Goal: Task Accomplishment & Management: Manage account settings

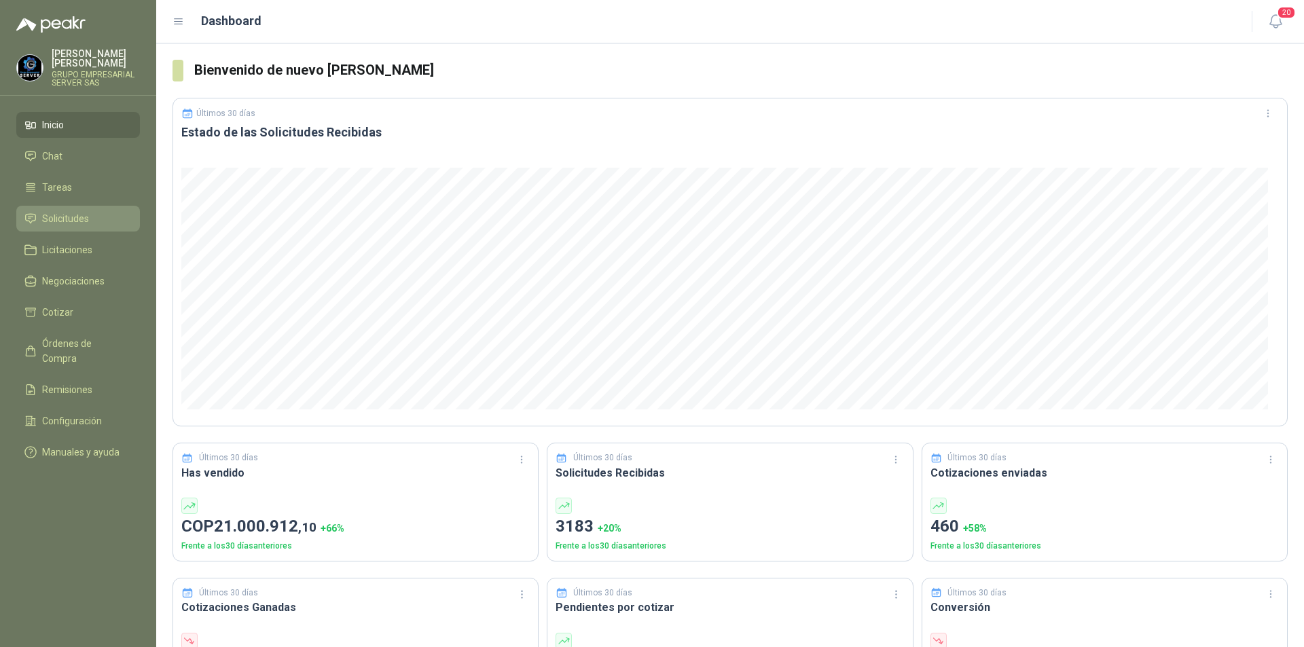
click at [44, 218] on span "Solicitudes" at bounding box center [65, 218] width 47 height 15
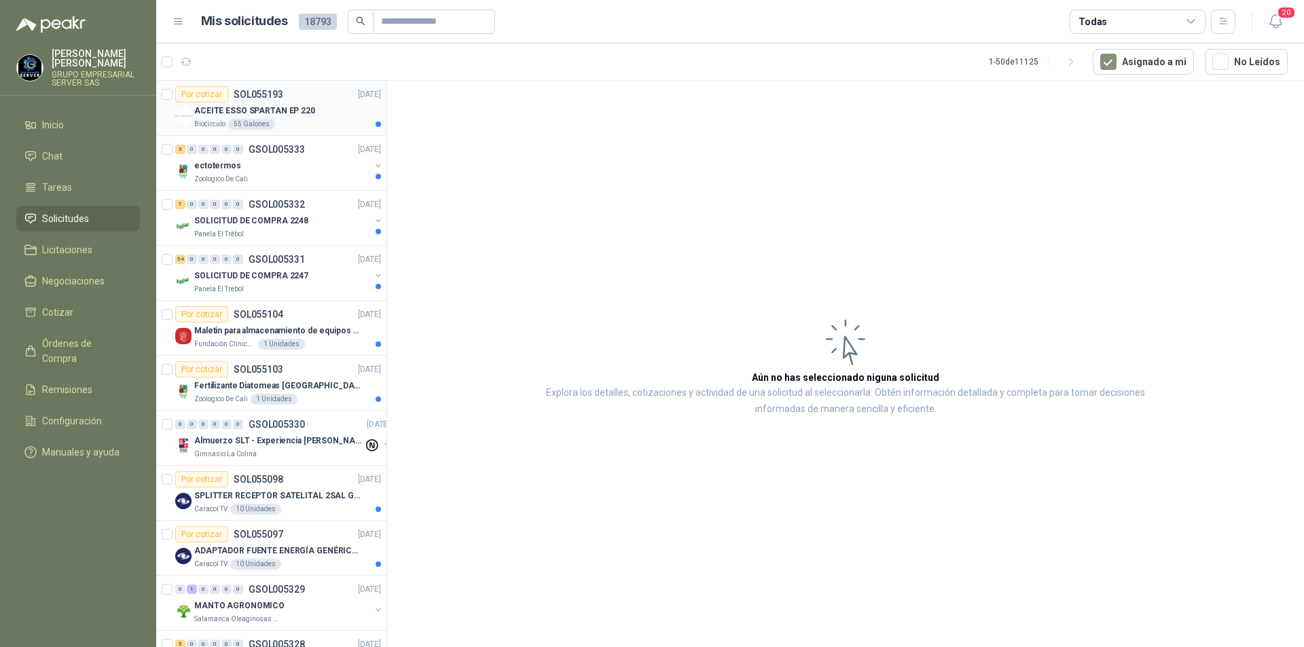
click at [273, 105] on p "ACEITE ESSO SPARTAN EP 220" at bounding box center [254, 111] width 121 height 13
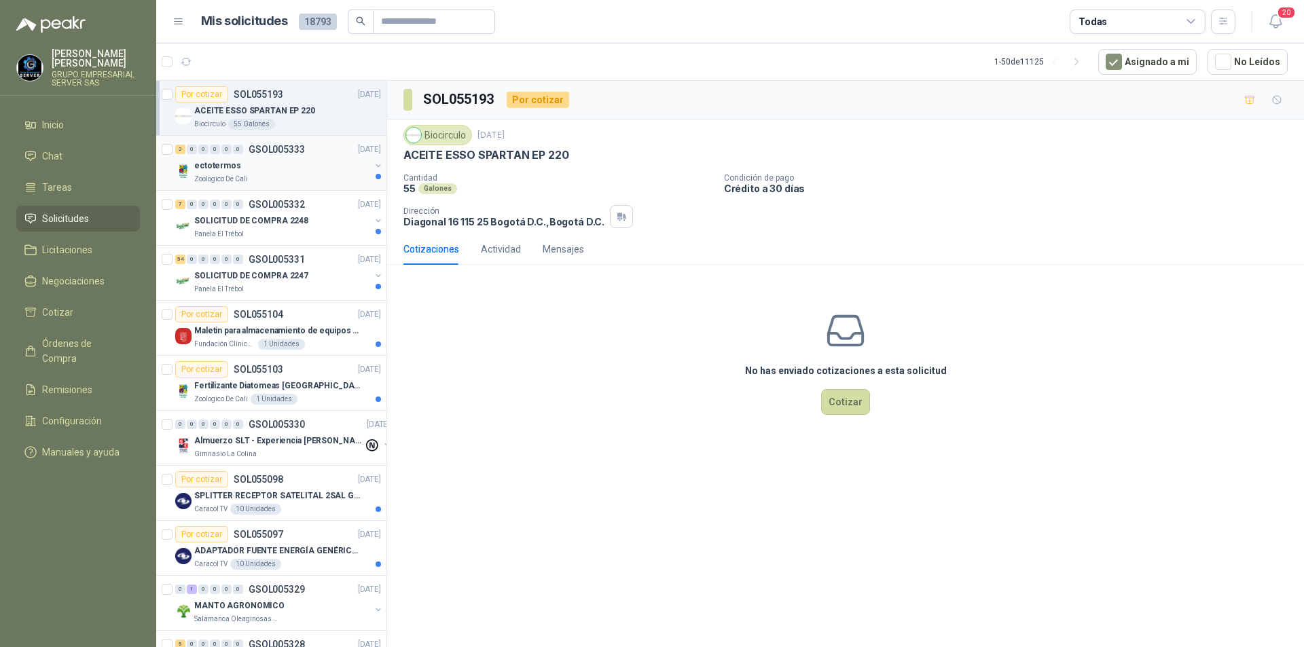
click at [202, 164] on p "ectotermos" at bounding box center [217, 166] width 47 height 13
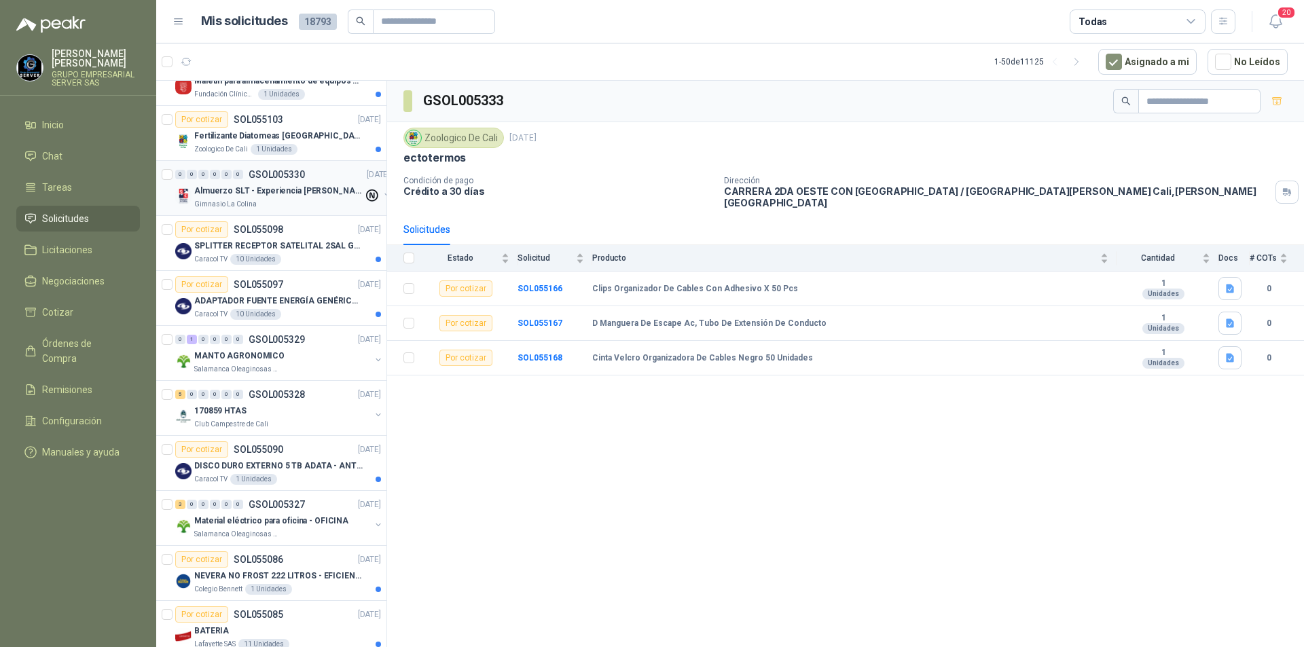
scroll to position [272, 0]
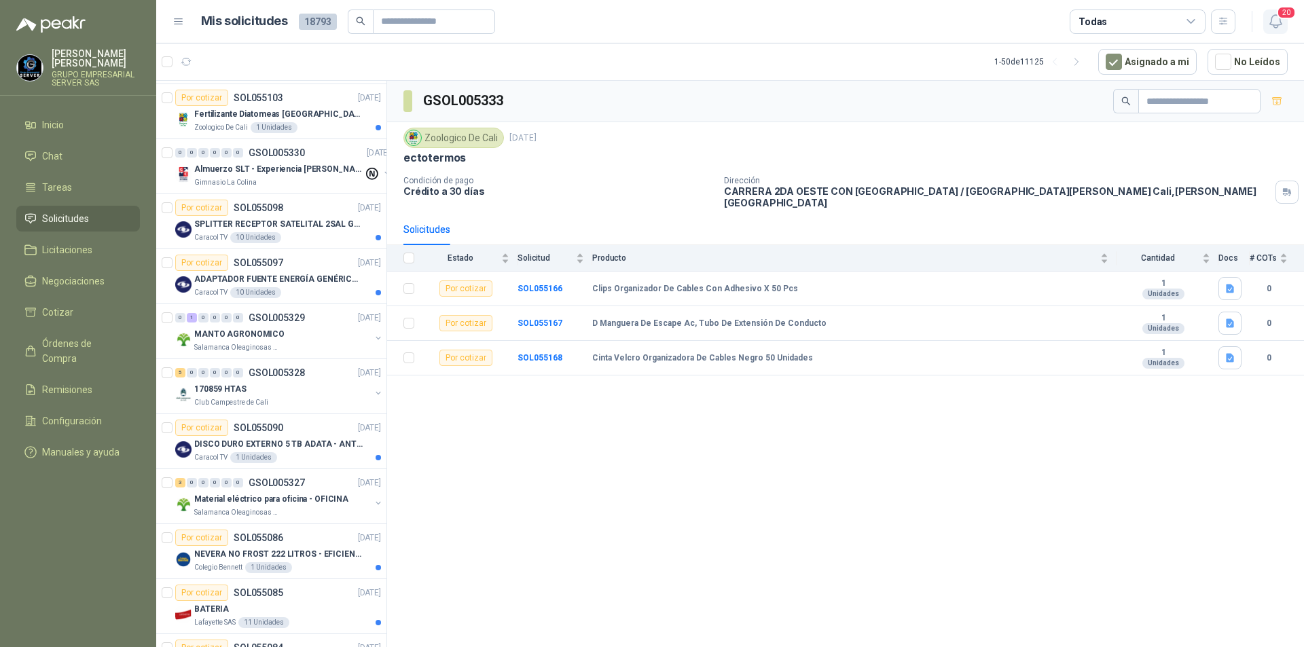
click at [1283, 24] on icon "button" at bounding box center [1275, 21] width 17 height 17
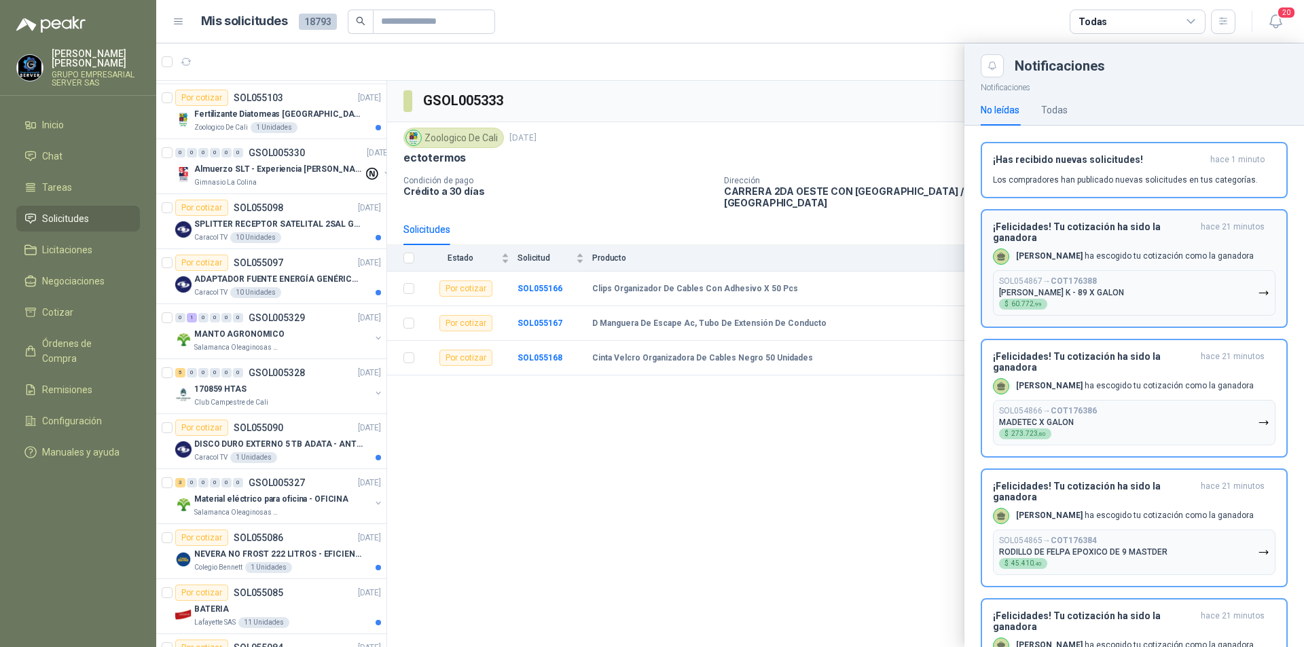
click at [1258, 299] on icon "button" at bounding box center [1264, 293] width 12 height 12
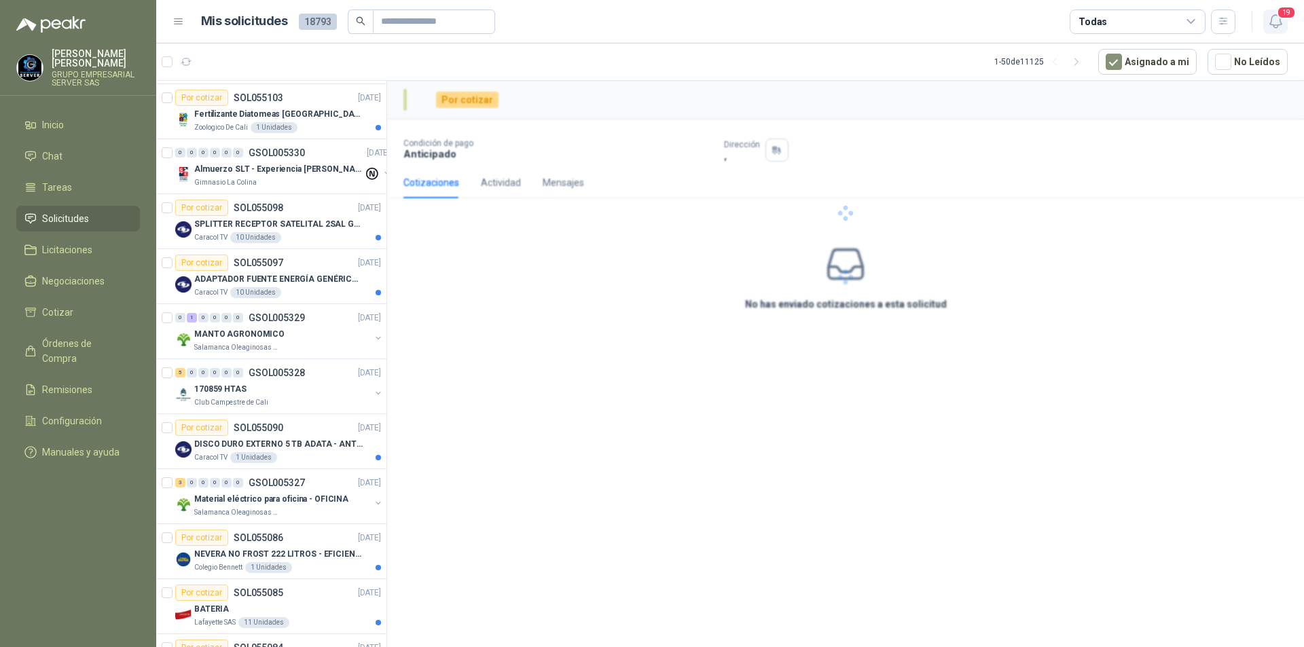
click at [1281, 21] on icon "button" at bounding box center [1275, 21] width 17 height 17
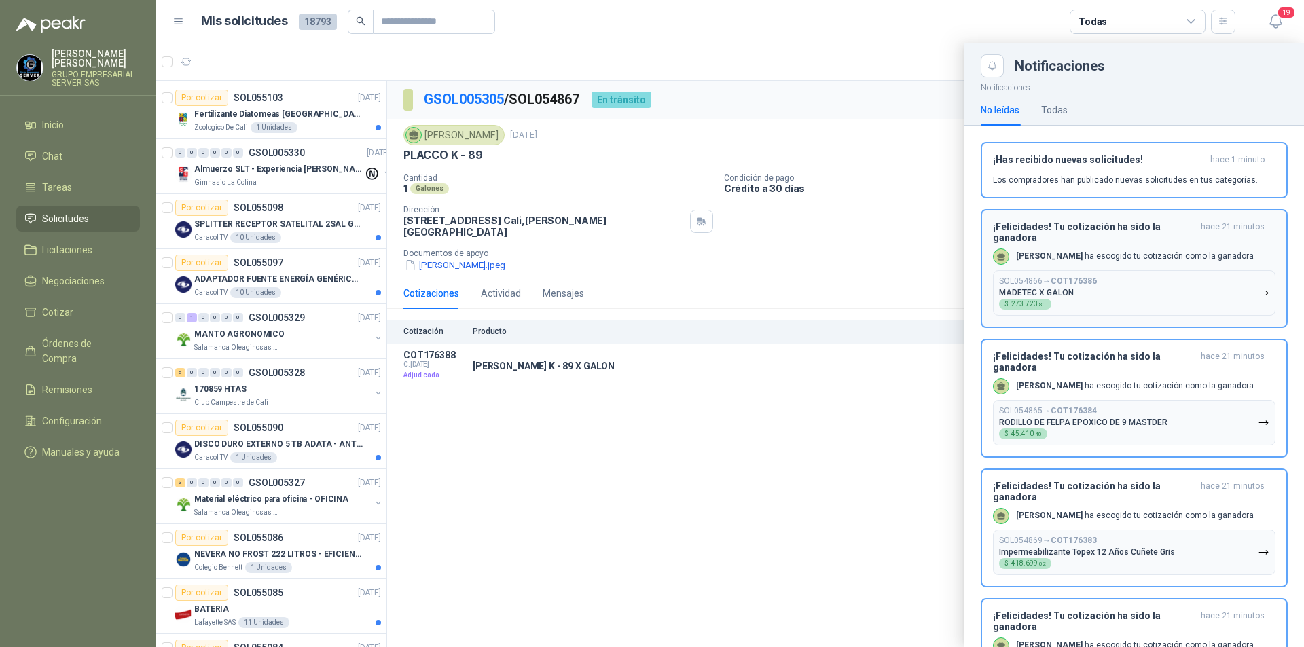
click at [1258, 297] on icon "button" at bounding box center [1264, 293] width 12 height 12
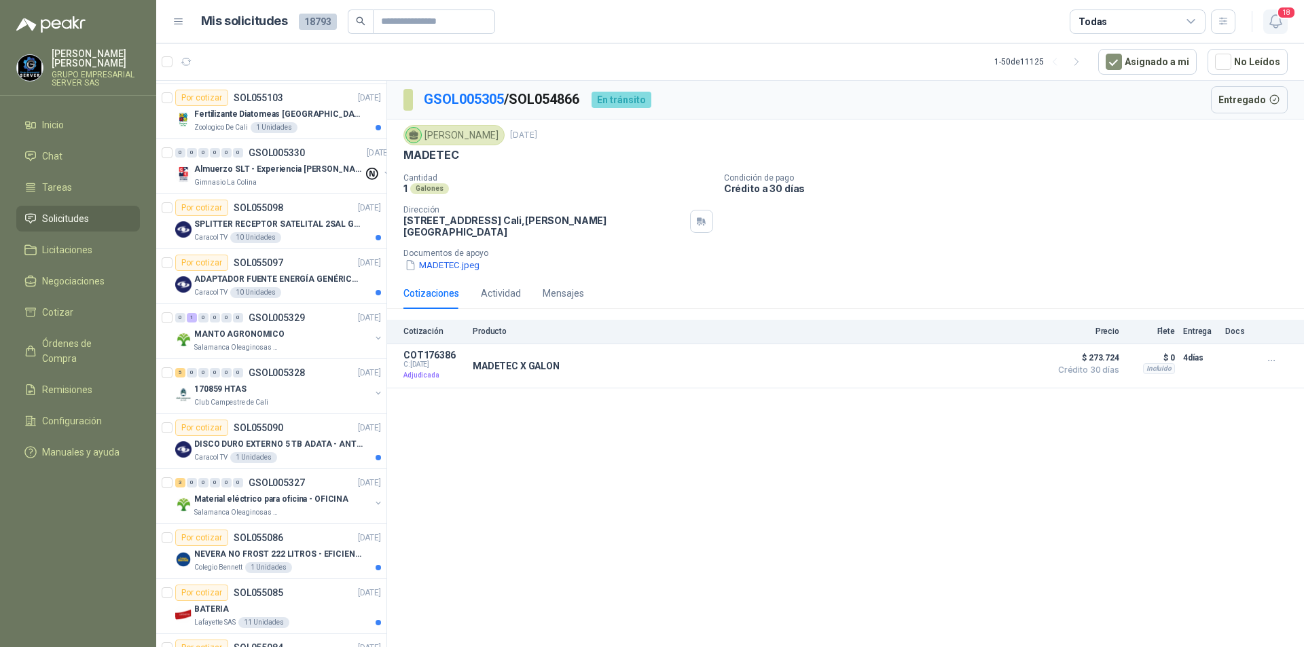
drag, startPoint x: 1265, startPoint y: 22, endPoint x: 1275, endPoint y: 27, distance: 11.2
click at [1266, 24] on button "18" at bounding box center [1275, 22] width 24 height 24
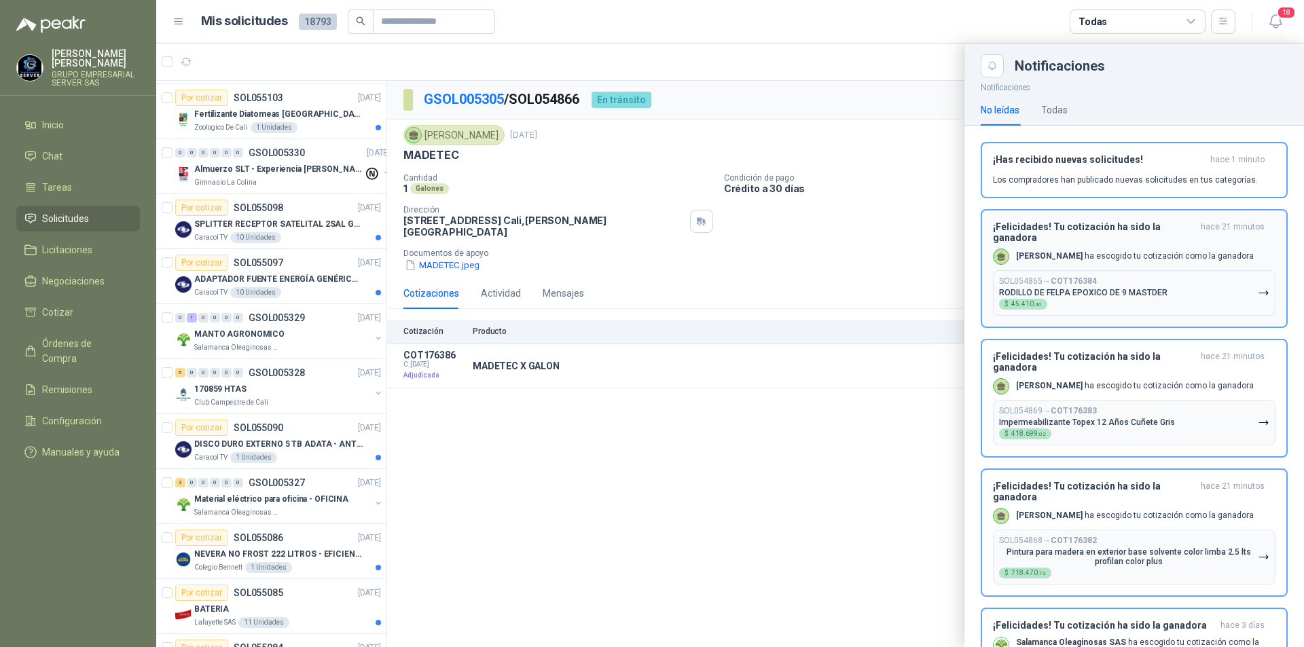
click at [1245, 300] on button "SOL054865 → COT176384 RODILLO DE FELPA EPOXICO DE 9 MASTDER $ 45.410 ,40" at bounding box center [1134, 292] width 282 height 45
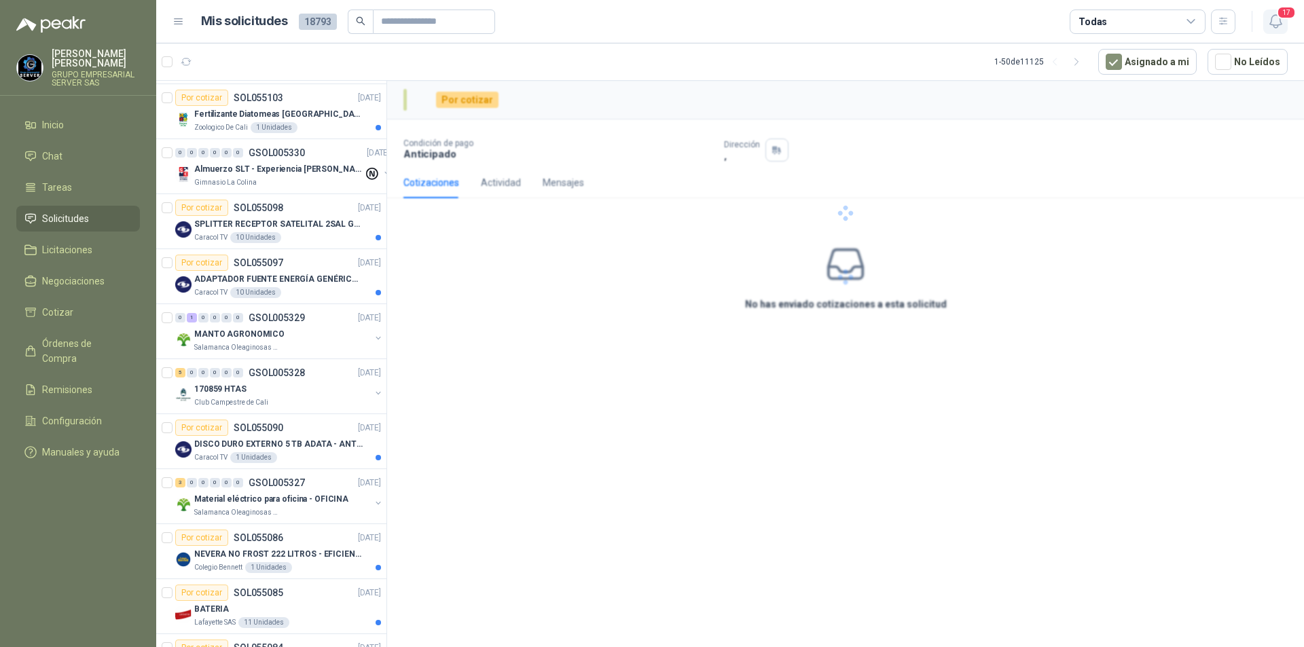
click at [1275, 23] on icon "button" at bounding box center [1275, 21] width 17 height 17
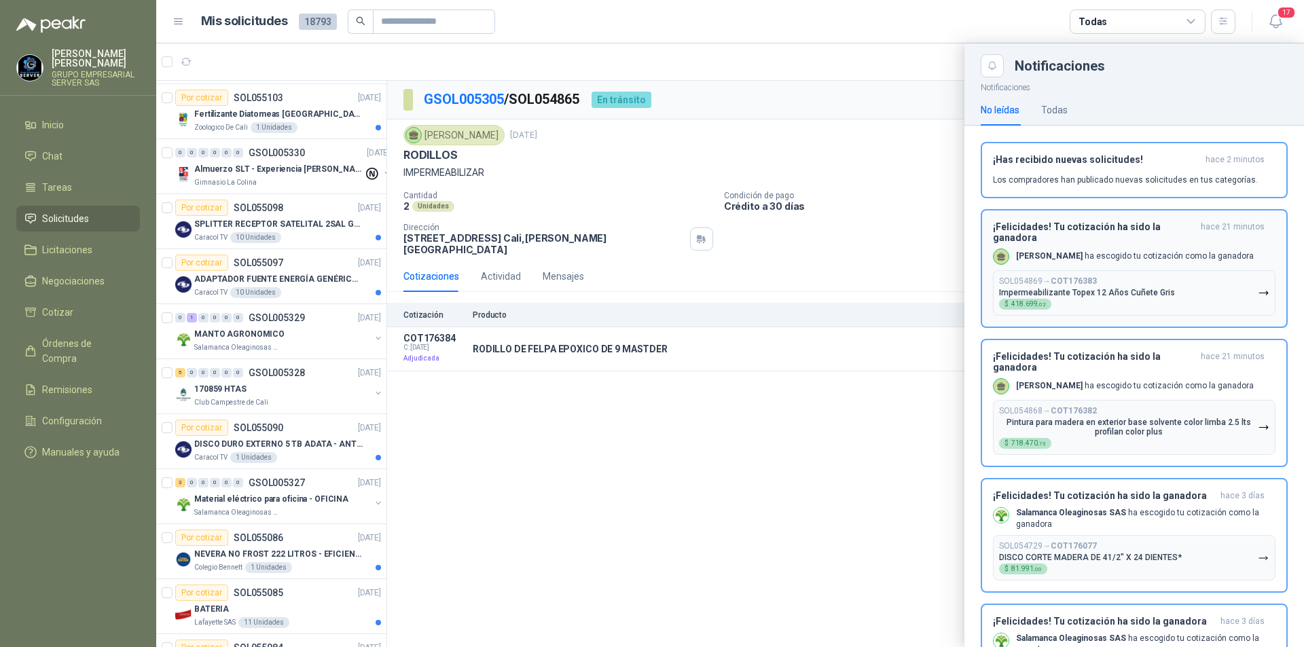
click at [1259, 295] on icon "button" at bounding box center [1263, 292] width 8 height 3
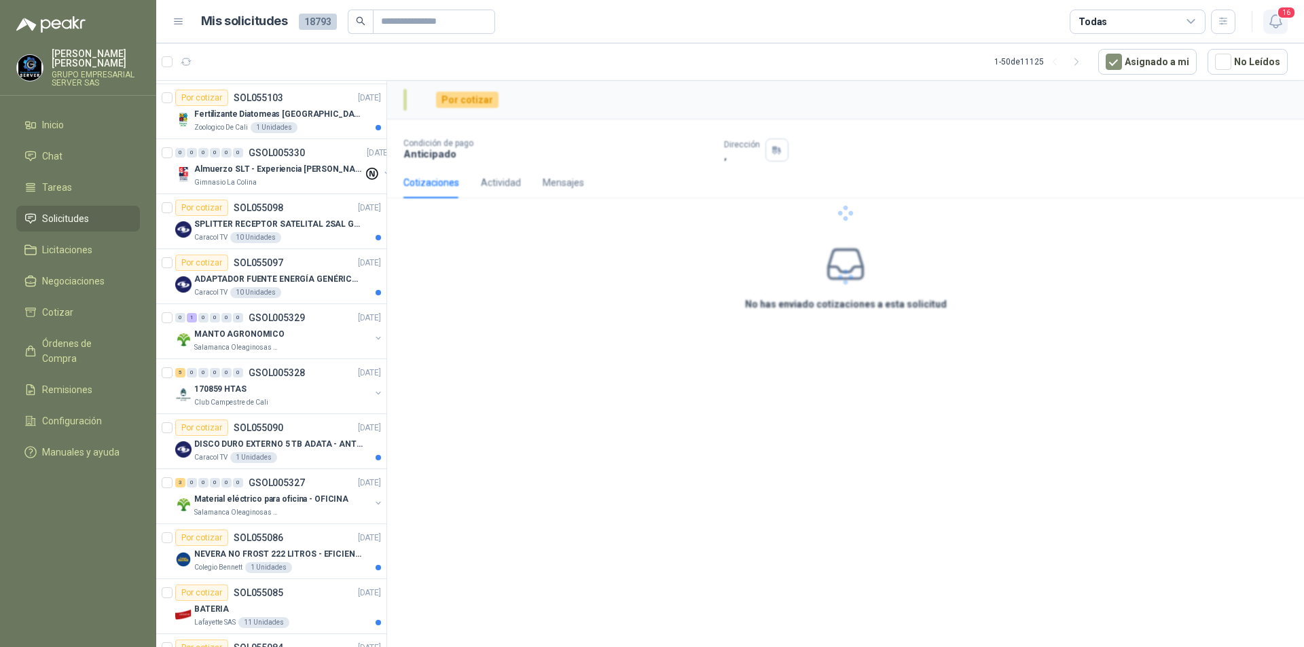
click at [1278, 28] on icon "button" at bounding box center [1275, 21] width 17 height 17
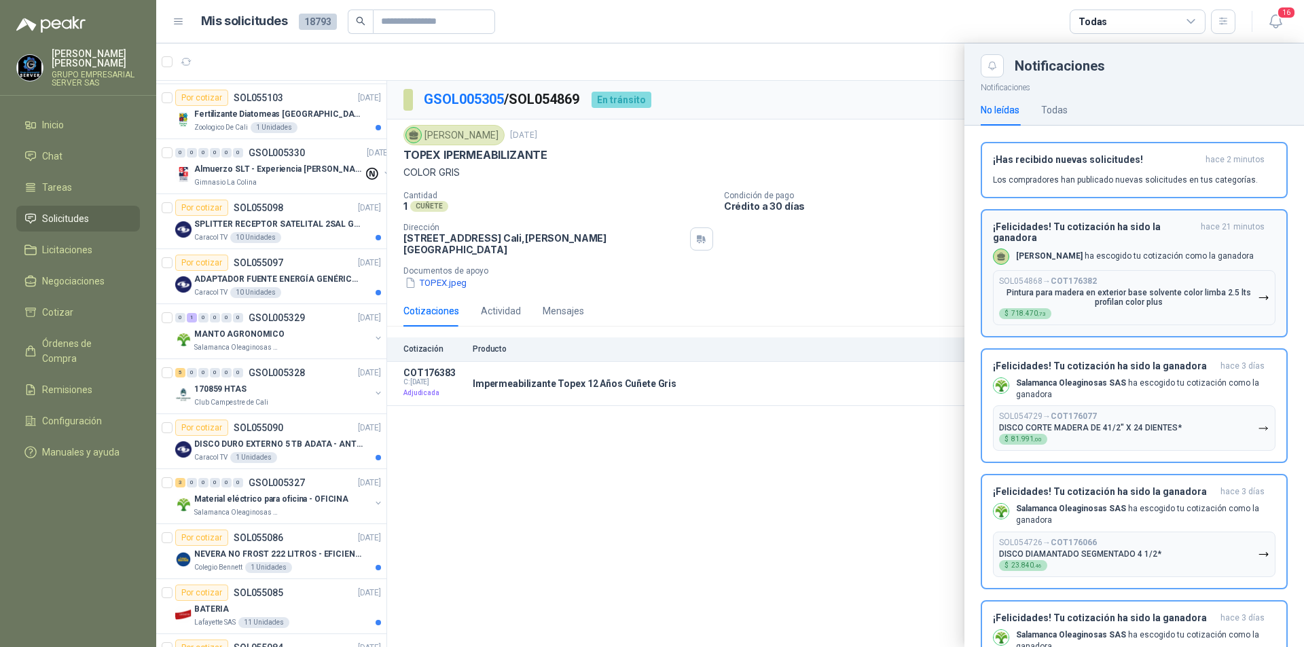
click at [1258, 304] on icon "button" at bounding box center [1264, 298] width 12 height 12
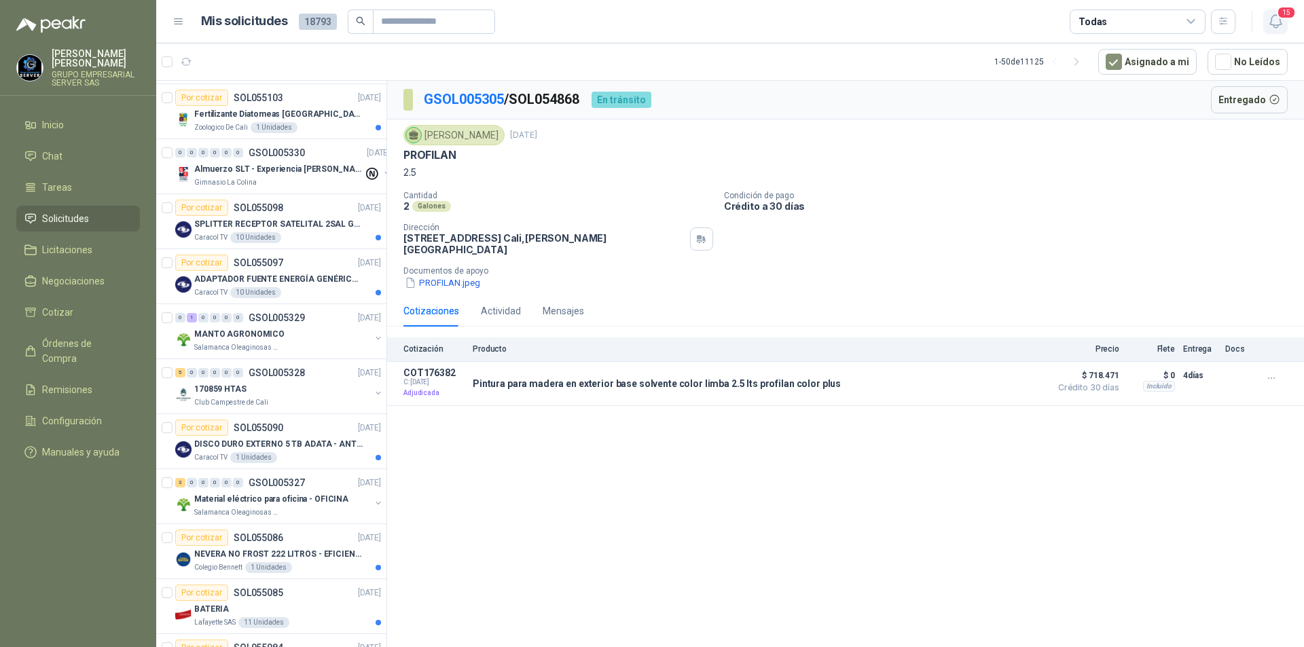
click at [1266, 29] on button "15" at bounding box center [1275, 22] width 24 height 24
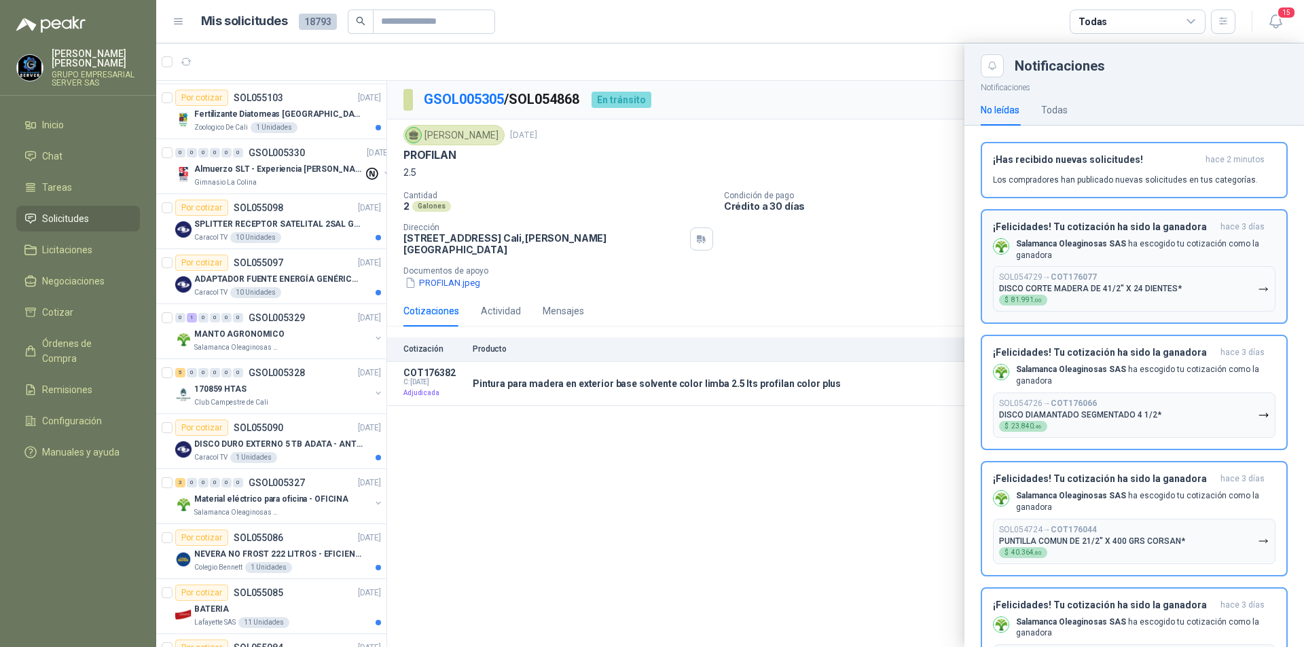
click at [1258, 290] on icon "button" at bounding box center [1264, 290] width 12 height 12
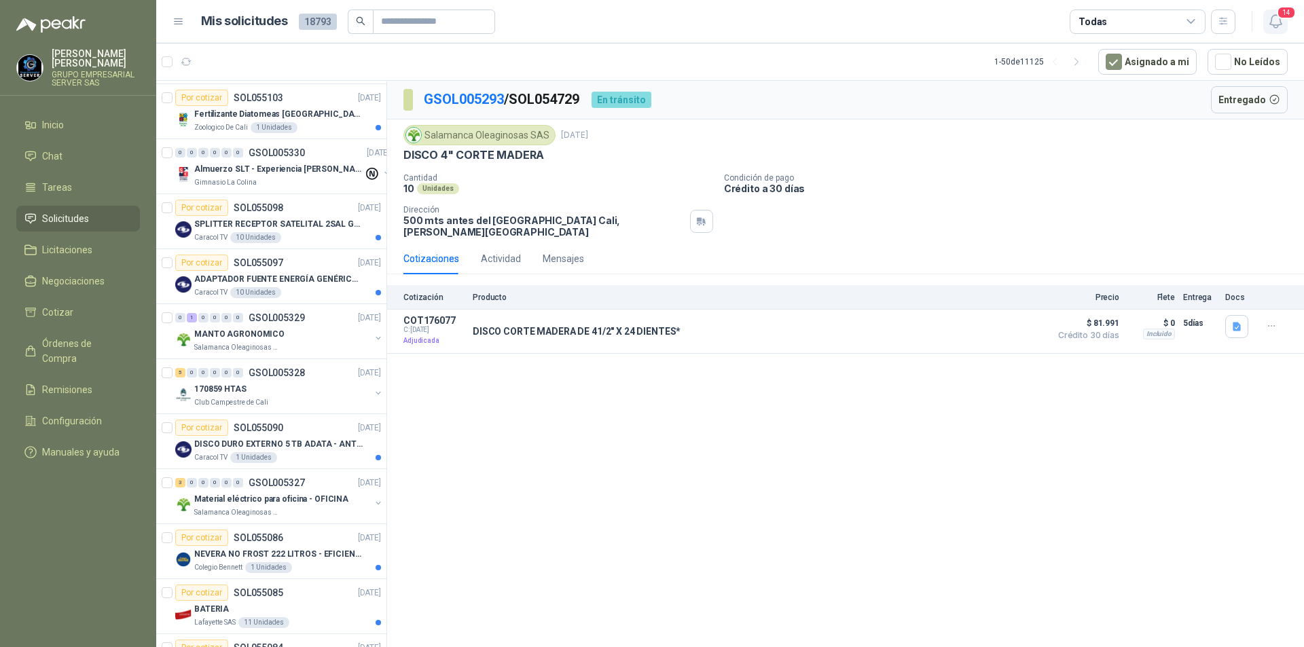
click at [1278, 23] on icon "button" at bounding box center [1275, 21] width 17 height 17
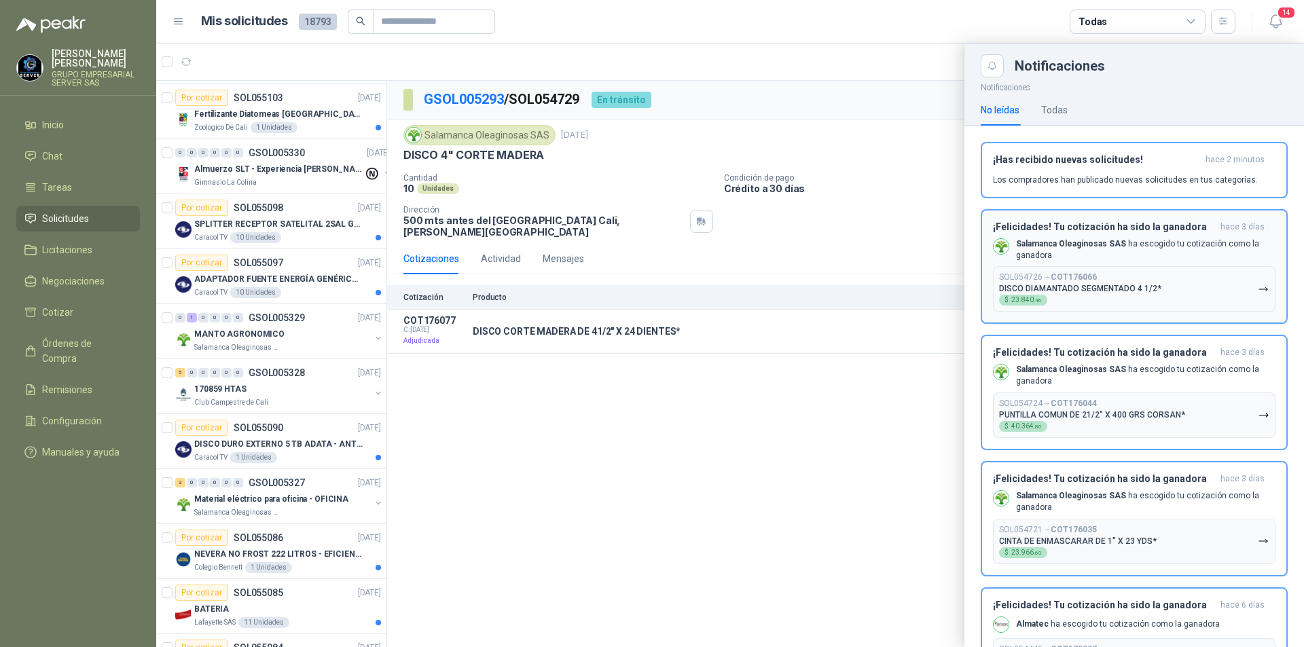
click at [1258, 289] on button "SOL054726 → COT176066 DISCO DIAMANTADO SEGMENTADO 4 1/2* $ 23.840 ,46" at bounding box center [1134, 288] width 282 height 45
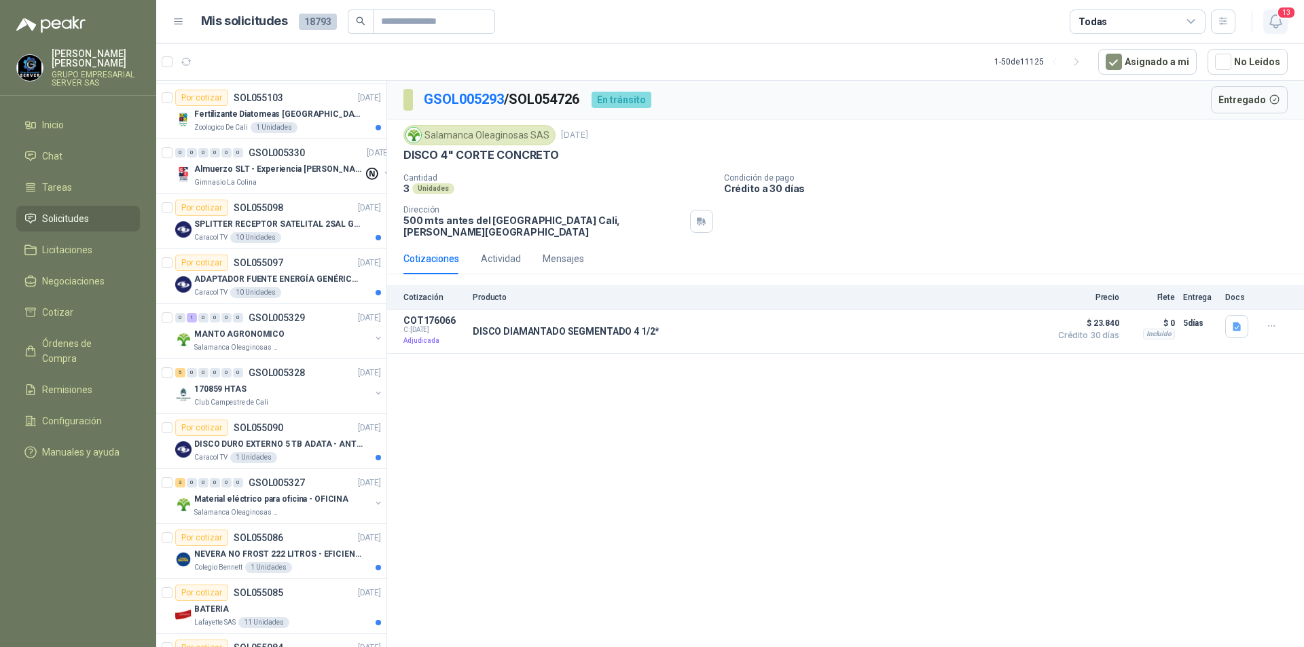
click at [1283, 24] on icon "button" at bounding box center [1275, 21] width 17 height 17
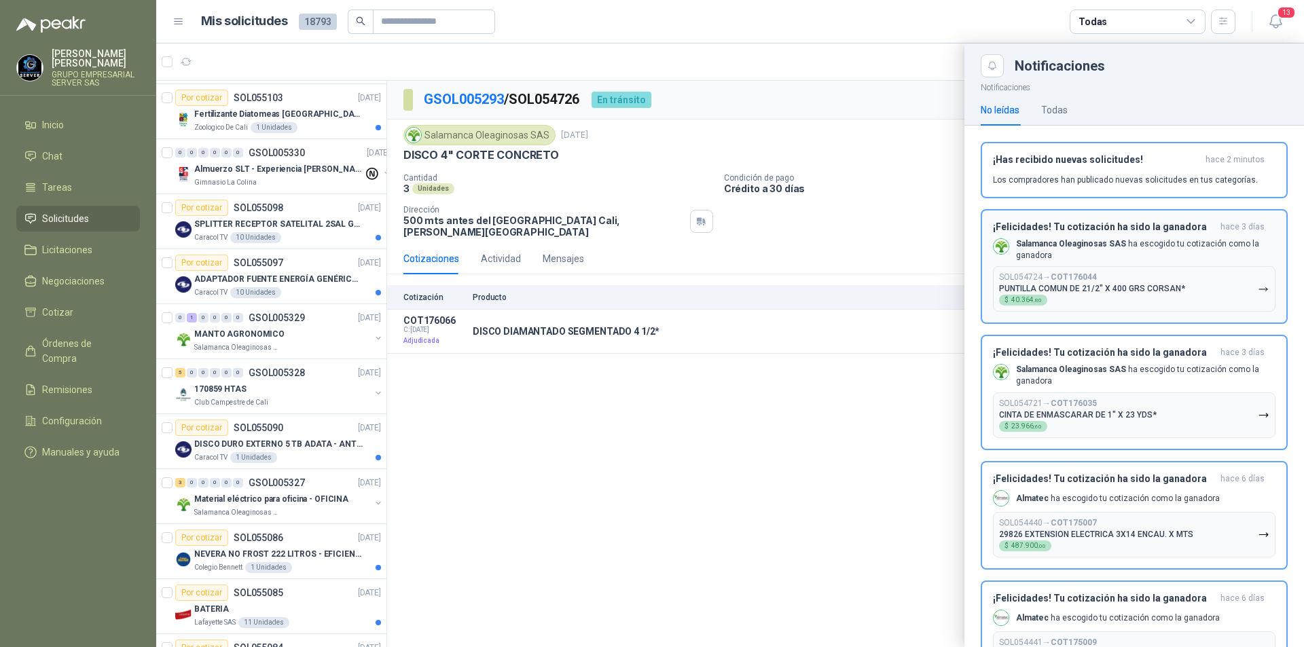
click at [1258, 289] on icon "button" at bounding box center [1264, 290] width 12 height 12
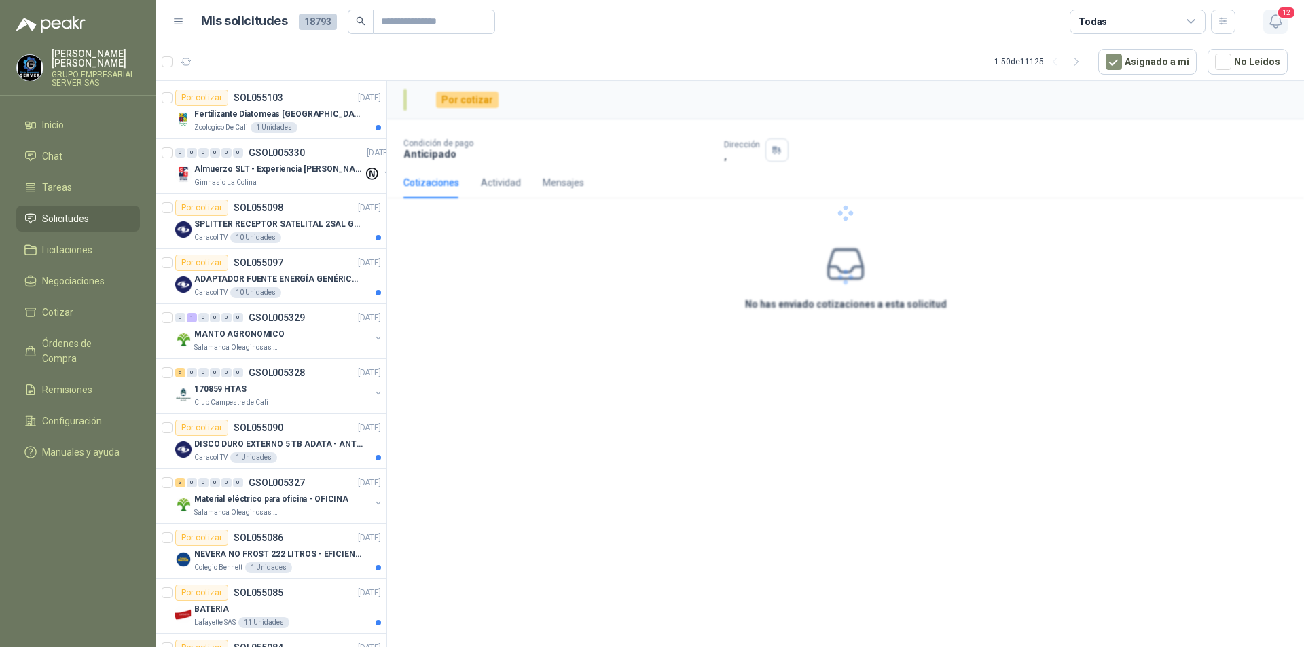
click at [1281, 16] on span "12" at bounding box center [1286, 12] width 19 height 13
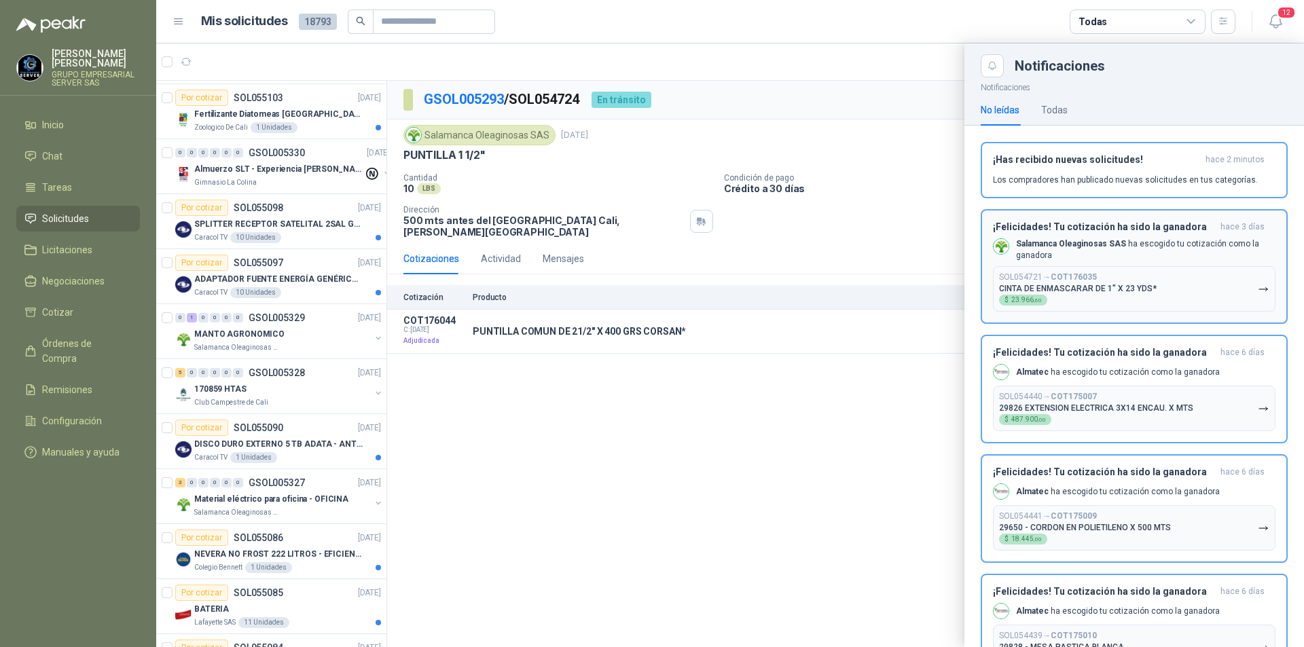
click at [1258, 291] on icon "button" at bounding box center [1264, 290] width 12 height 12
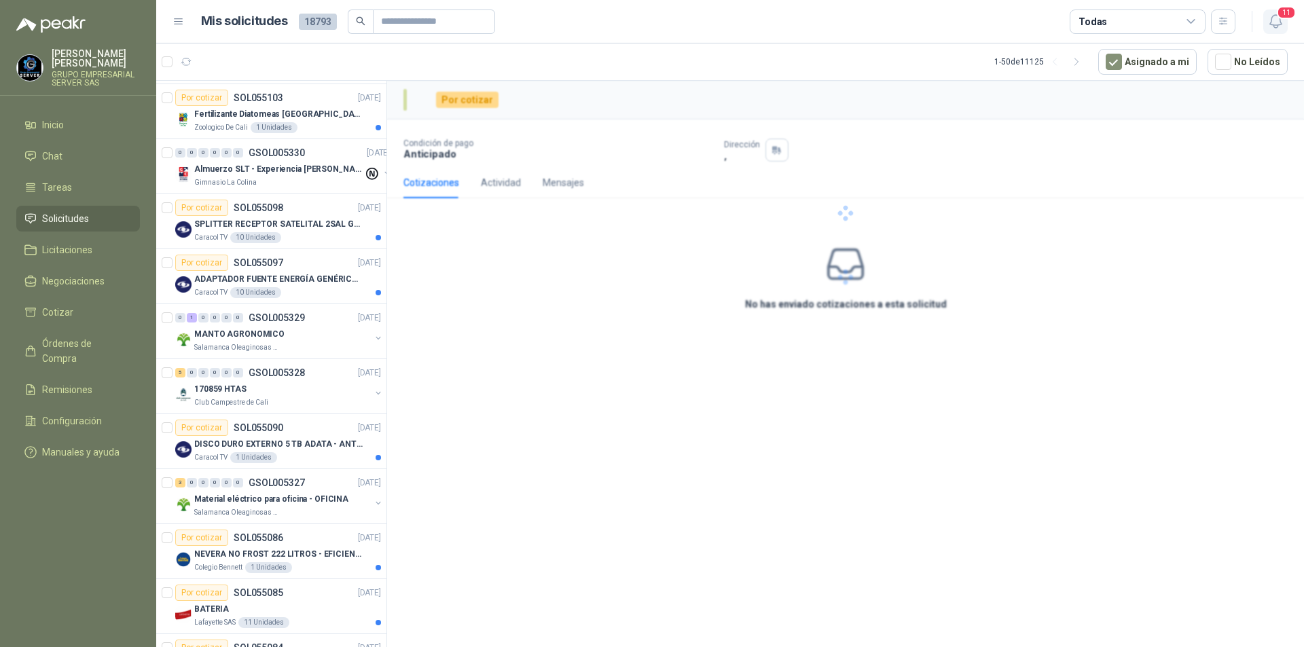
click at [1279, 25] on icon "button" at bounding box center [1275, 21] width 12 height 13
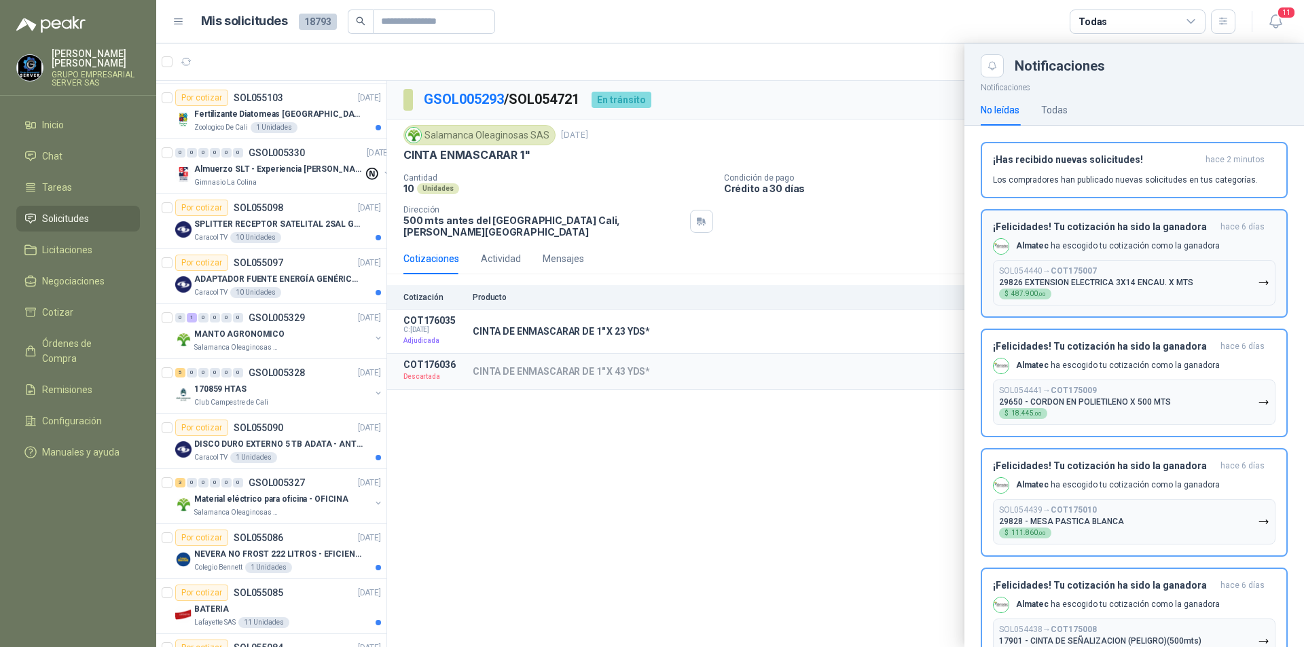
click at [1258, 280] on icon "button" at bounding box center [1264, 283] width 12 height 12
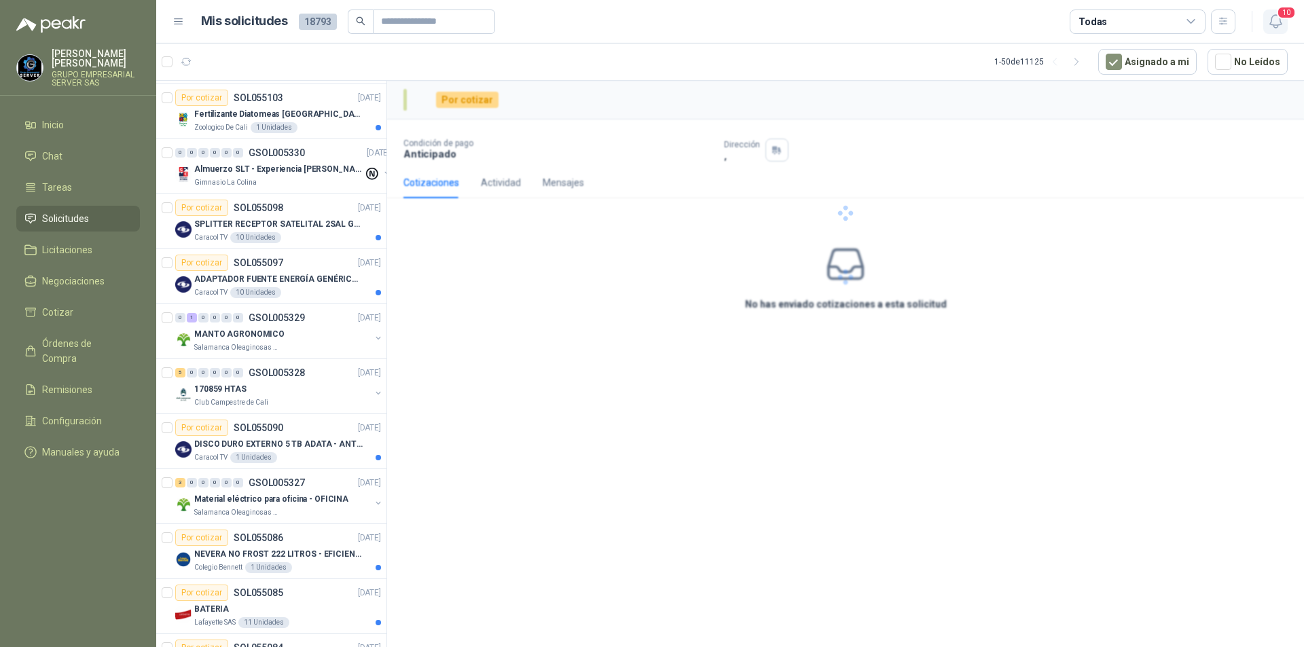
click at [1283, 29] on icon "button" at bounding box center [1275, 21] width 17 height 17
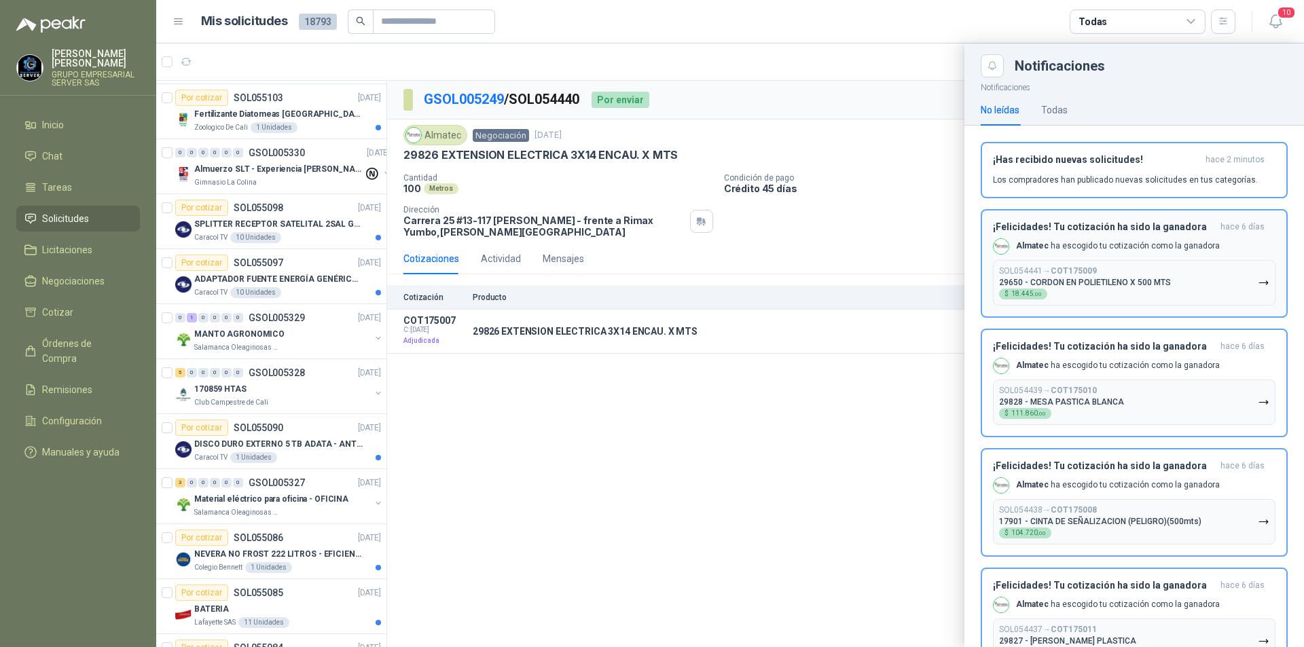
click at [1258, 283] on icon "button" at bounding box center [1264, 283] width 12 height 12
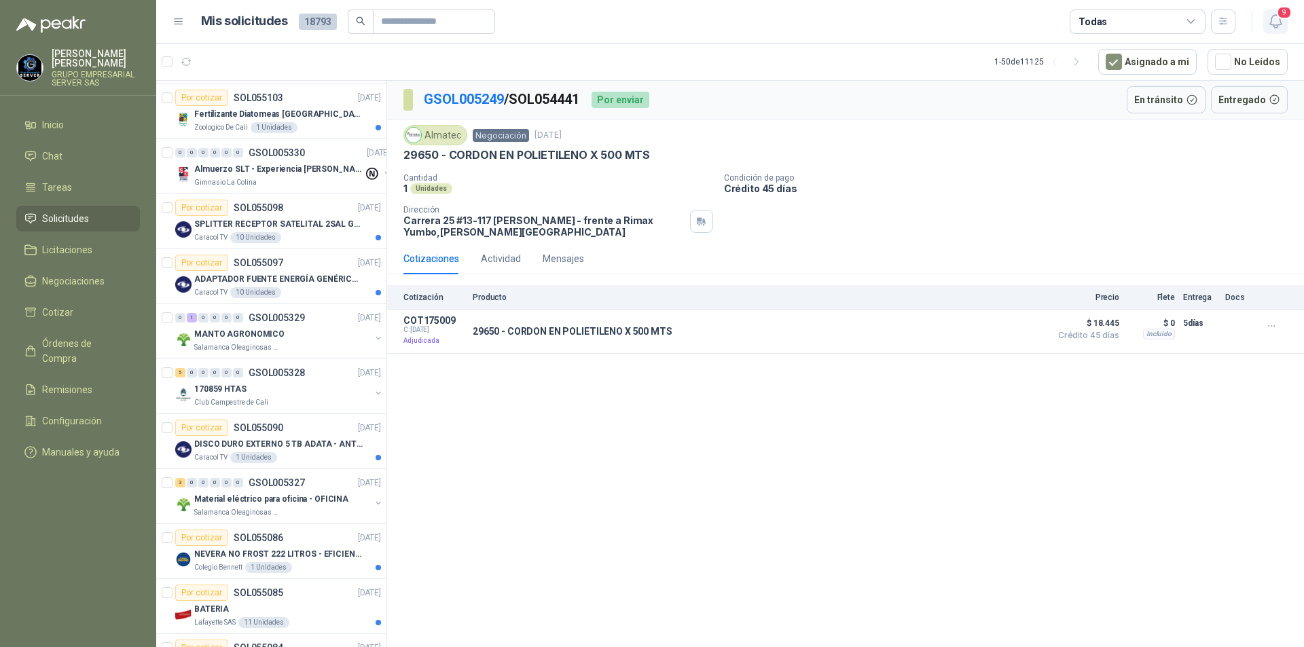
click at [1278, 26] on icon "button" at bounding box center [1275, 21] width 17 height 17
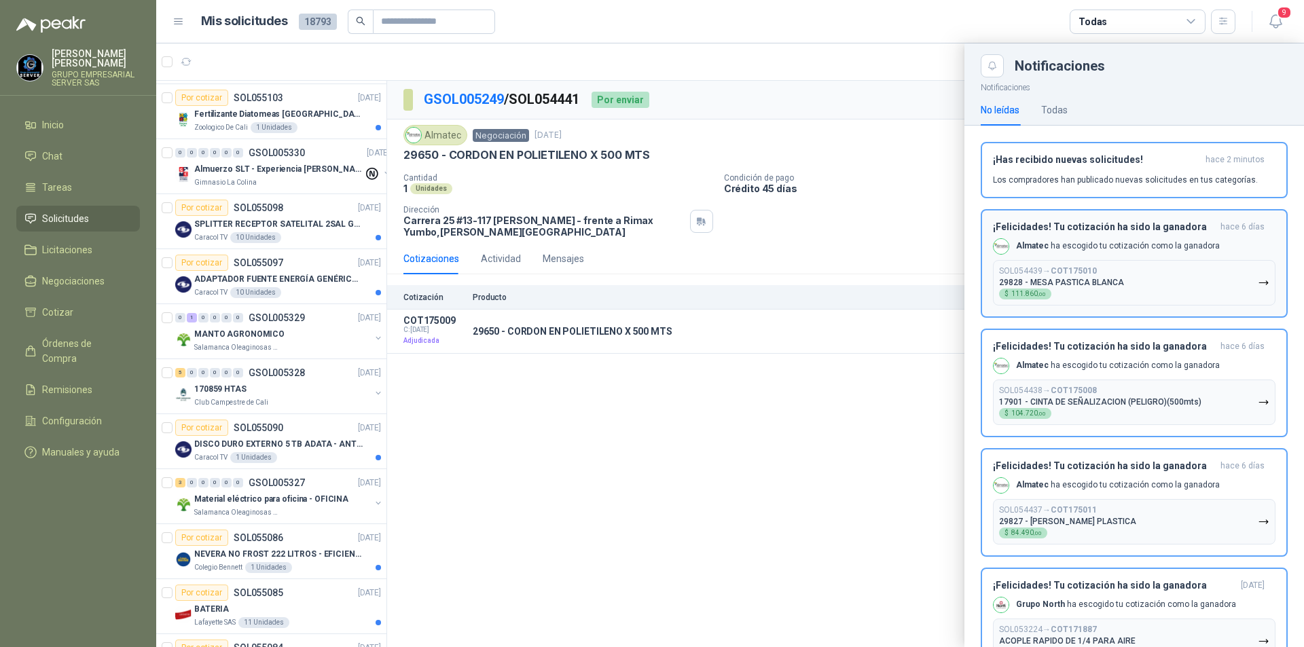
click at [1258, 279] on icon "button" at bounding box center [1264, 283] width 12 height 12
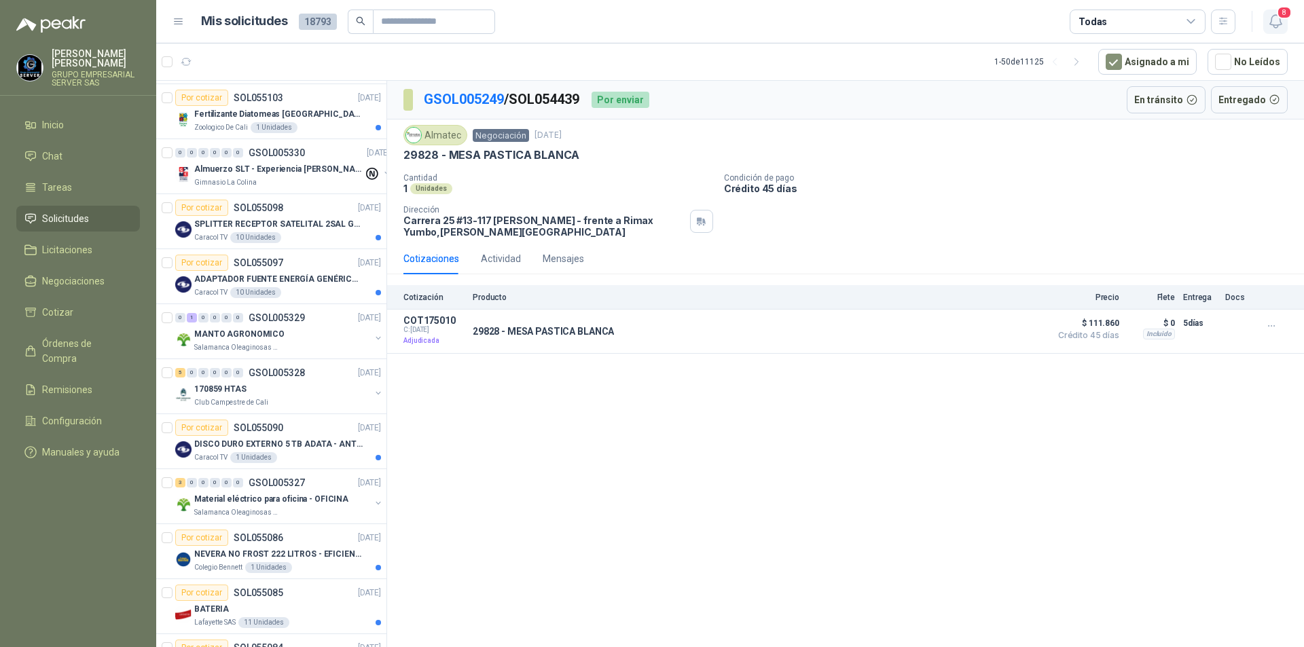
click at [1277, 26] on icon "button" at bounding box center [1275, 21] width 17 height 17
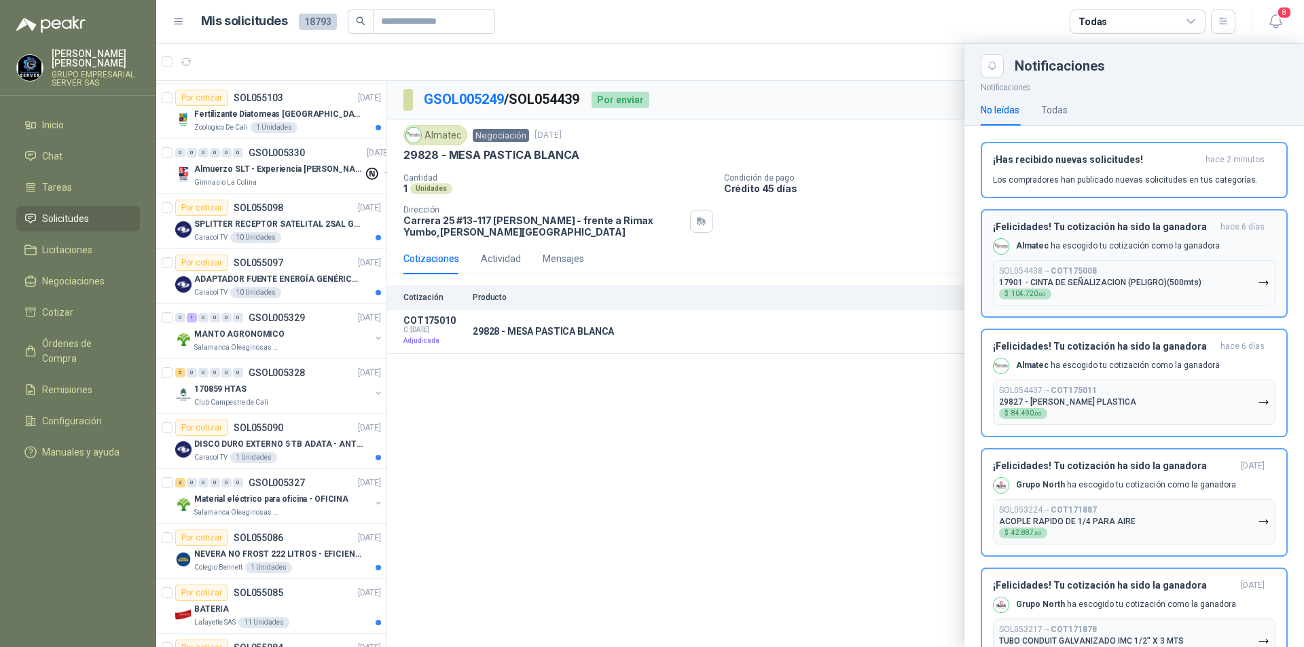
click at [1252, 289] on button "SOL054438 → COT175008 17901 - CINTA DE SEÑALIZACION (PELIGRO)(500mts) $ 104.720…" at bounding box center [1134, 282] width 282 height 45
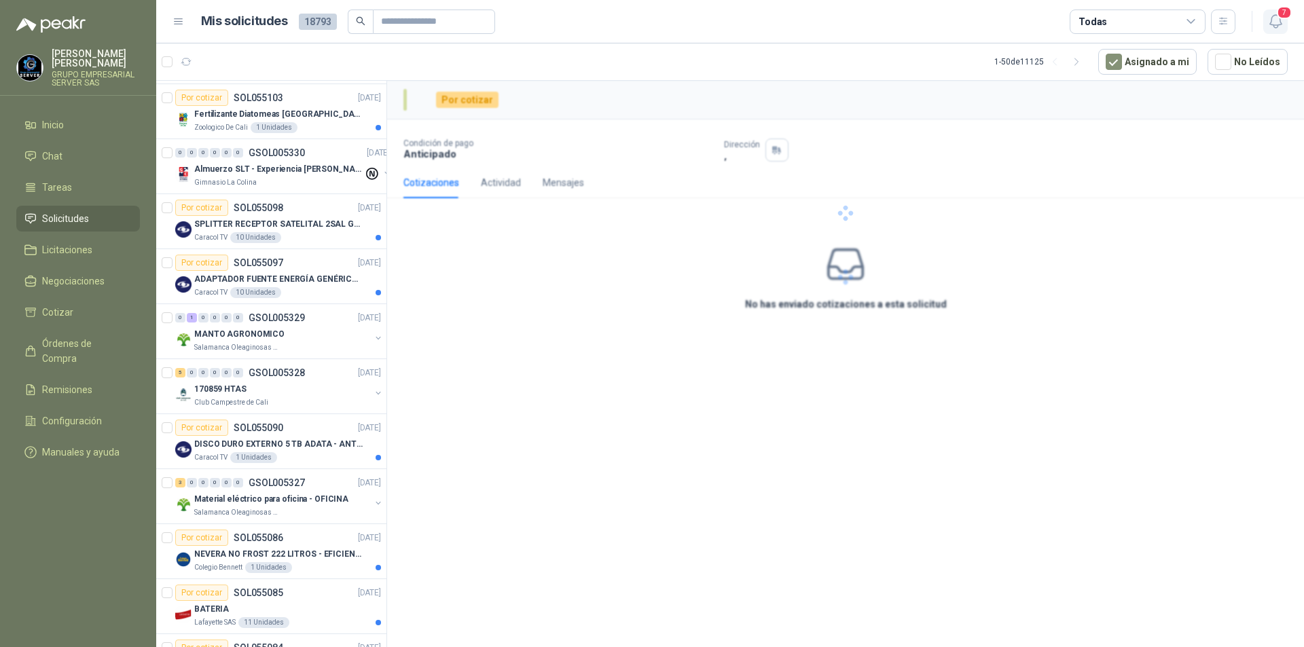
click at [1272, 25] on icon "button" at bounding box center [1275, 21] width 12 height 13
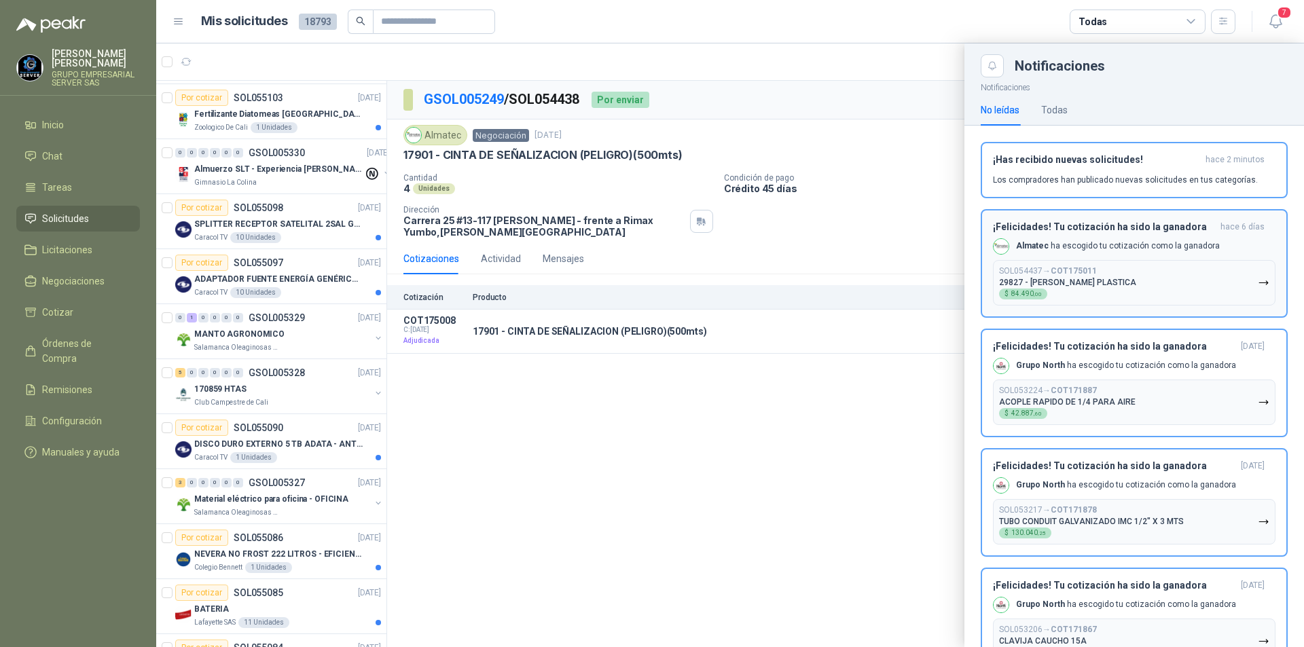
click at [1255, 290] on button "SOL054437 → COT175011 29827 - [PERSON_NAME] PLASTICA $ 84.490 ,00" at bounding box center [1134, 282] width 282 height 45
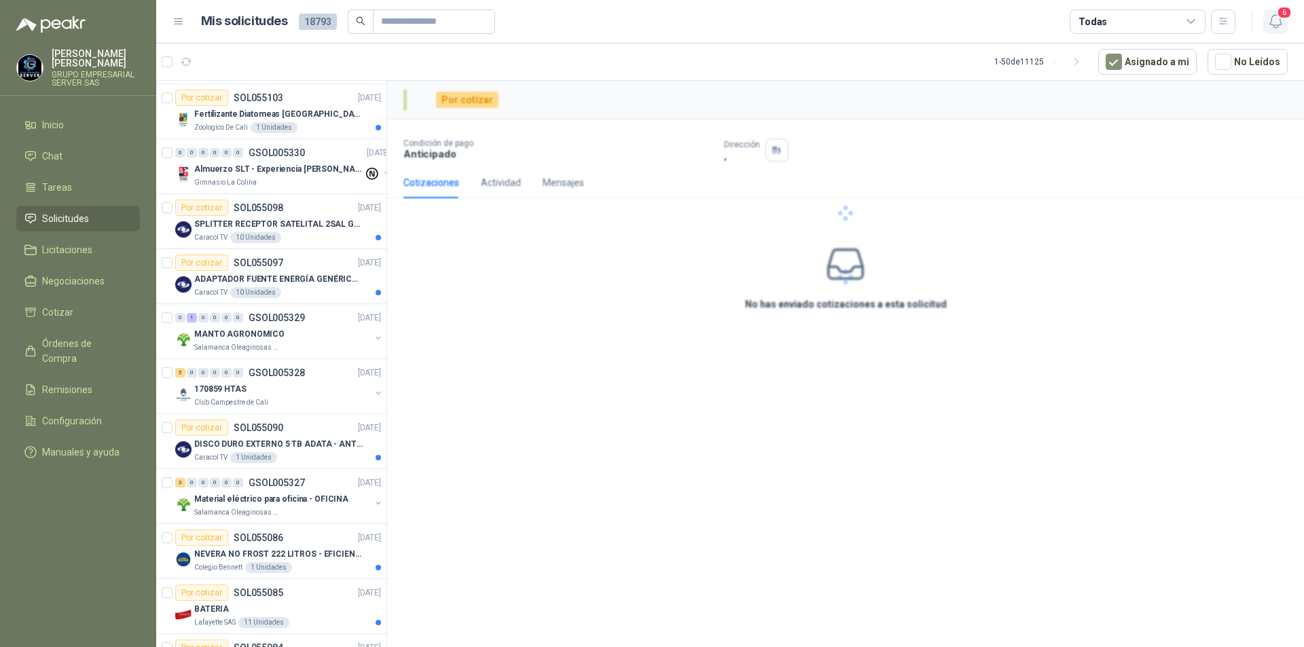
click at [1273, 25] on icon "button" at bounding box center [1275, 21] width 12 height 13
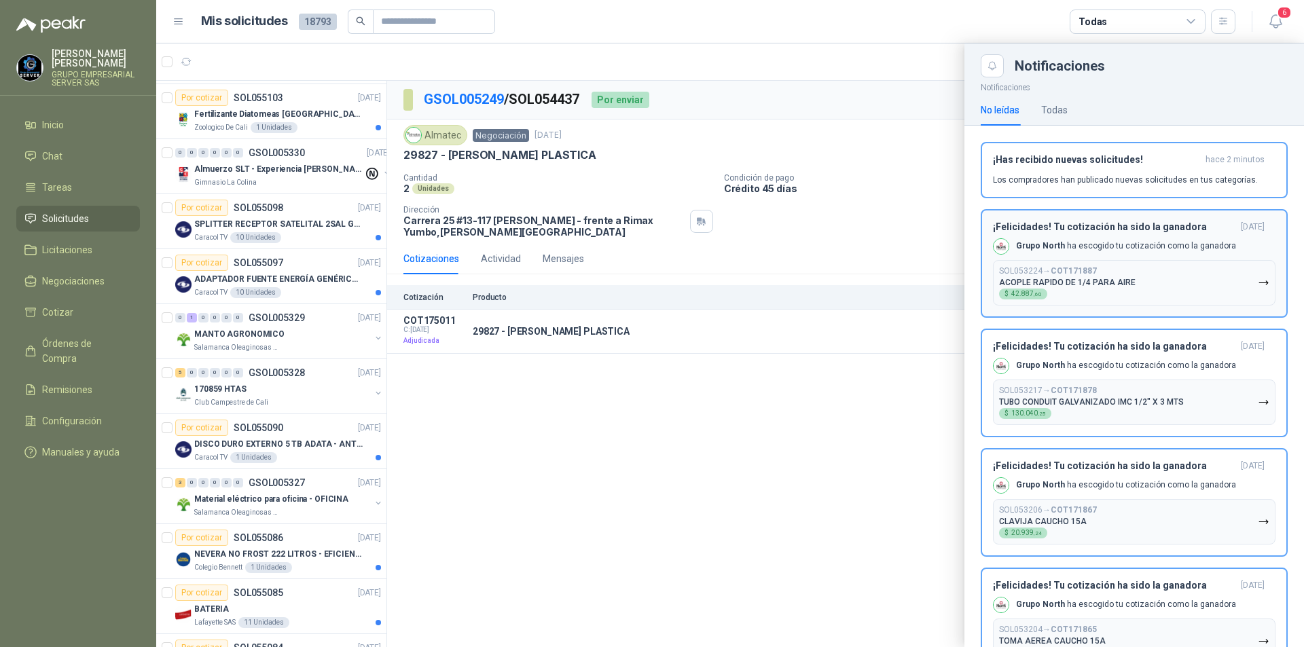
click at [1259, 282] on icon "button" at bounding box center [1263, 282] width 8 height 3
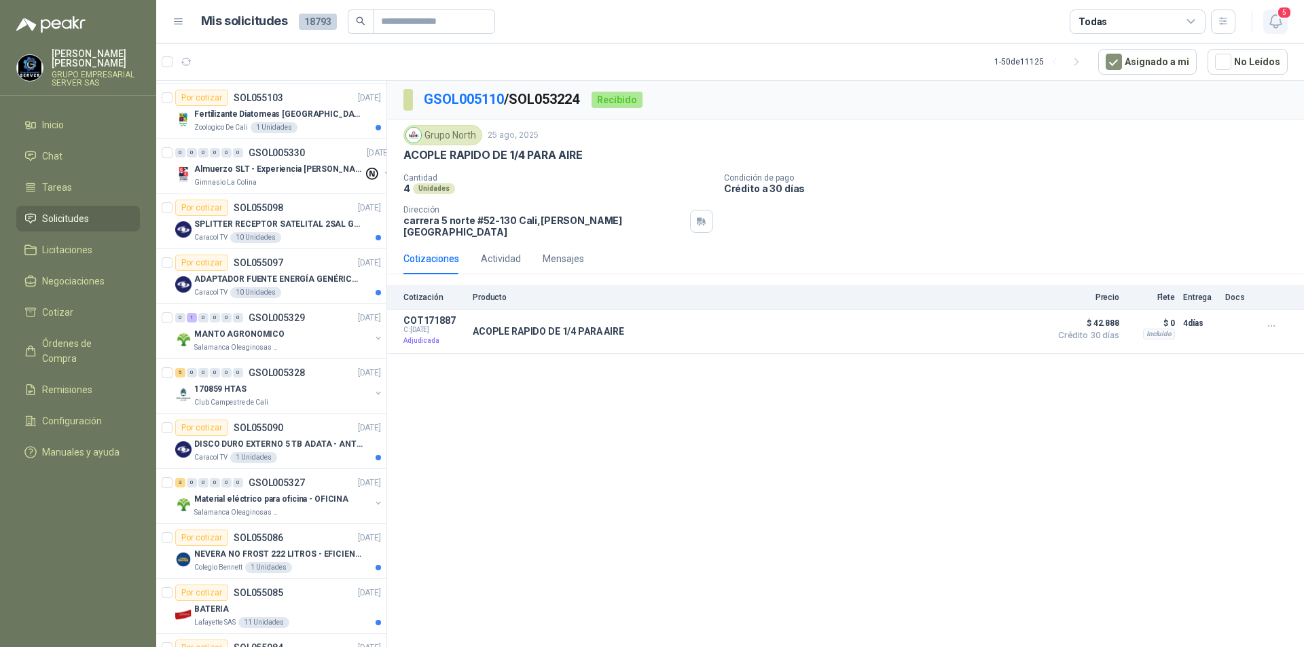
click at [1277, 29] on button "5" at bounding box center [1275, 22] width 24 height 24
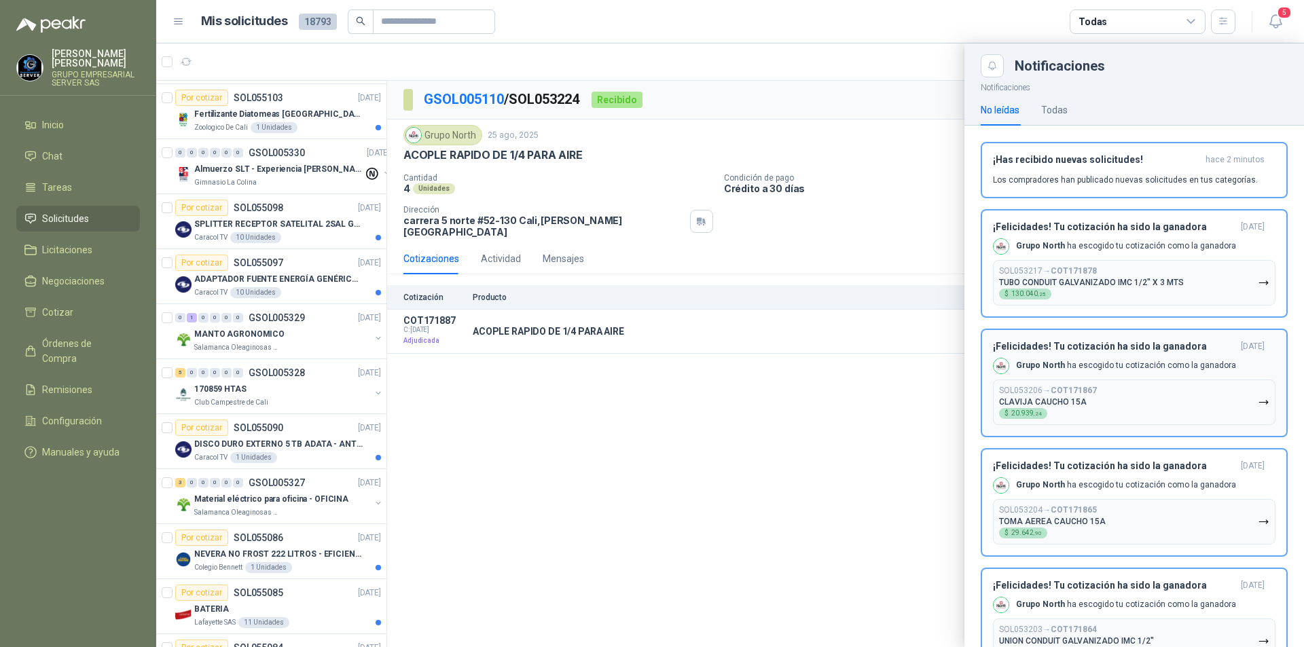
drag, startPoint x: 1252, startPoint y: 284, endPoint x: 1259, endPoint y: 279, distance: 8.3
click at [1258, 283] on icon "button" at bounding box center [1264, 283] width 12 height 12
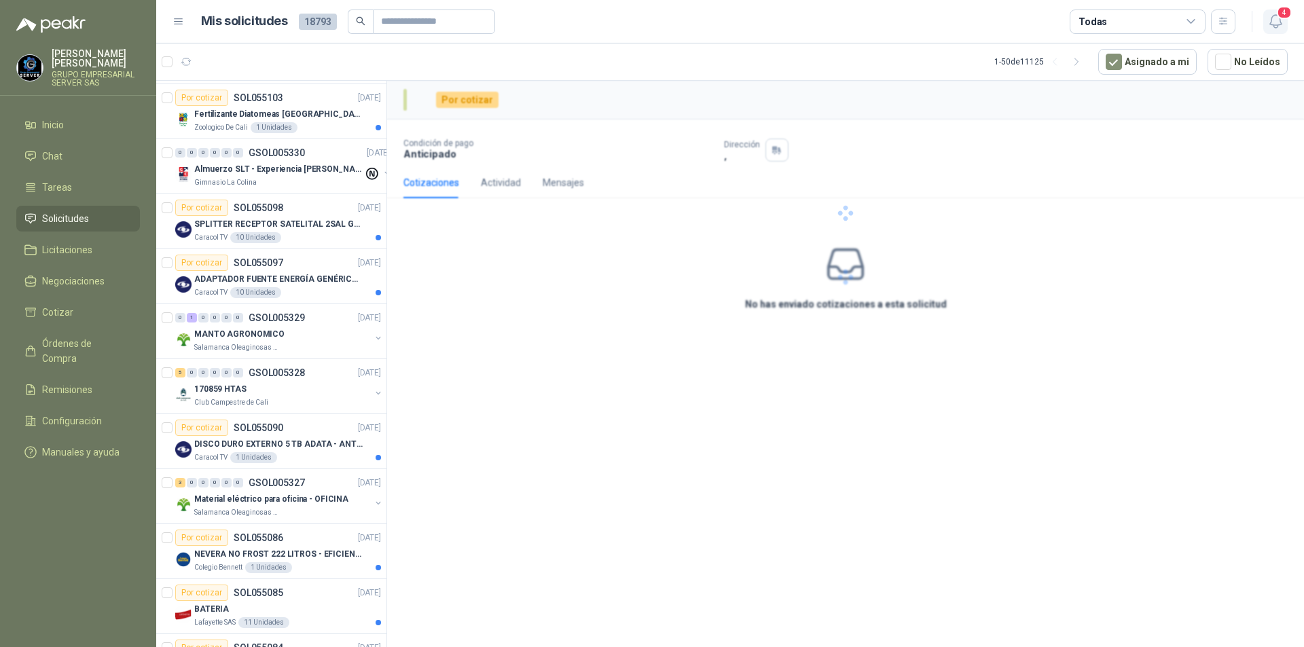
click at [1277, 27] on icon "button" at bounding box center [1275, 21] width 12 height 13
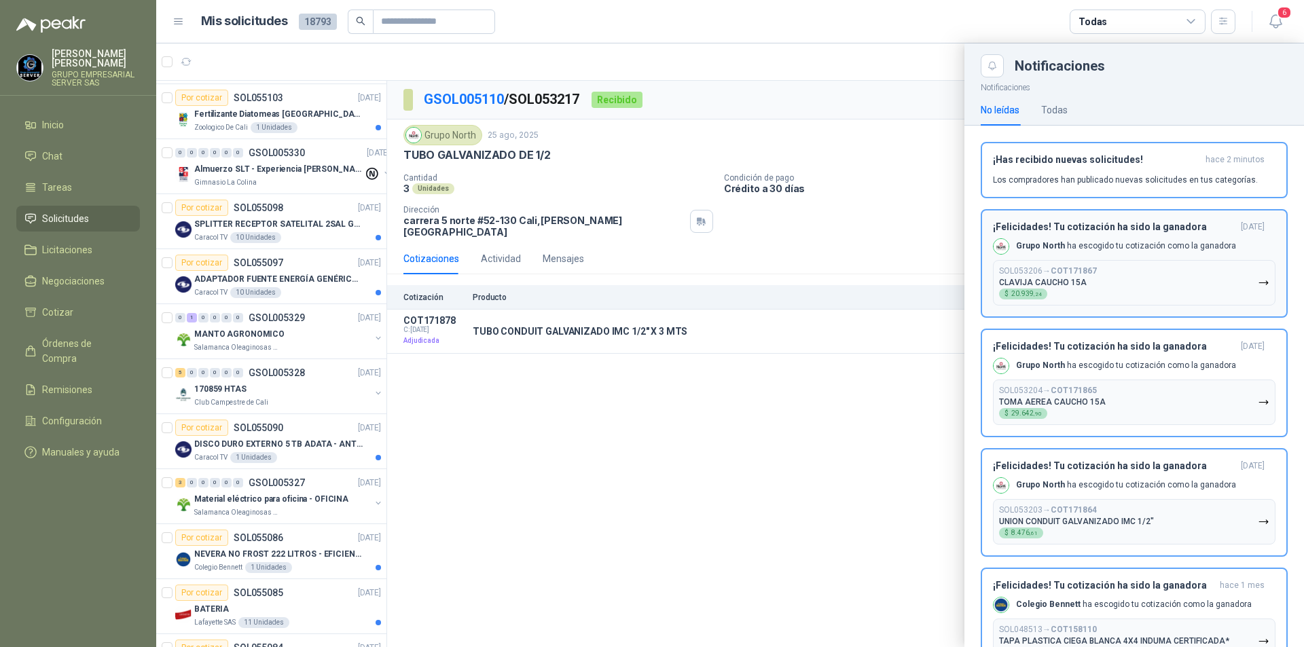
click at [1258, 278] on icon "button" at bounding box center [1264, 283] width 12 height 12
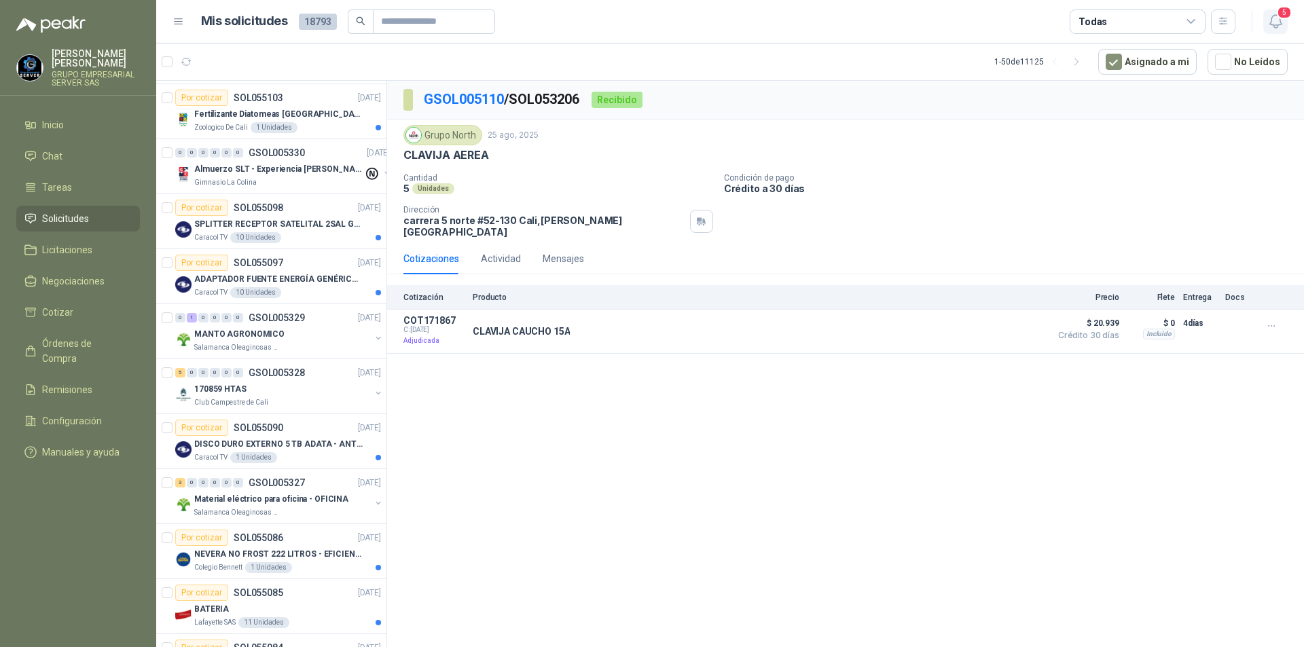
click at [1279, 26] on icon "button" at bounding box center [1275, 21] width 17 height 17
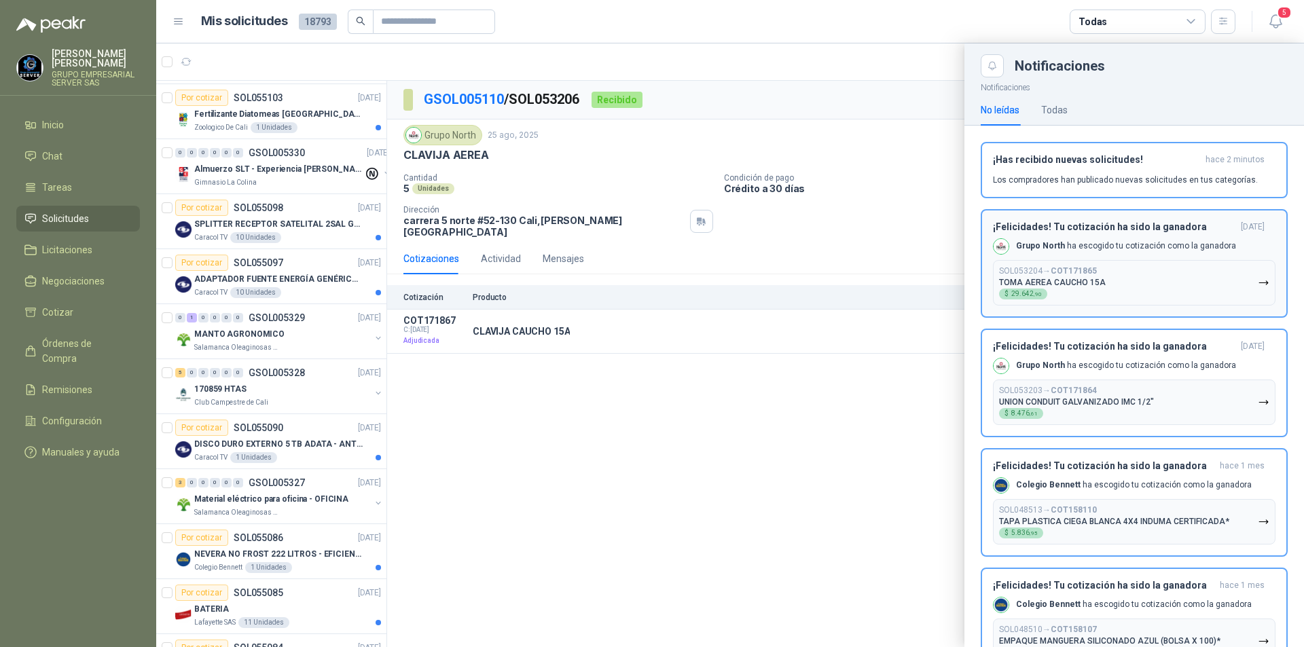
click at [1258, 277] on icon "button" at bounding box center [1264, 283] width 12 height 12
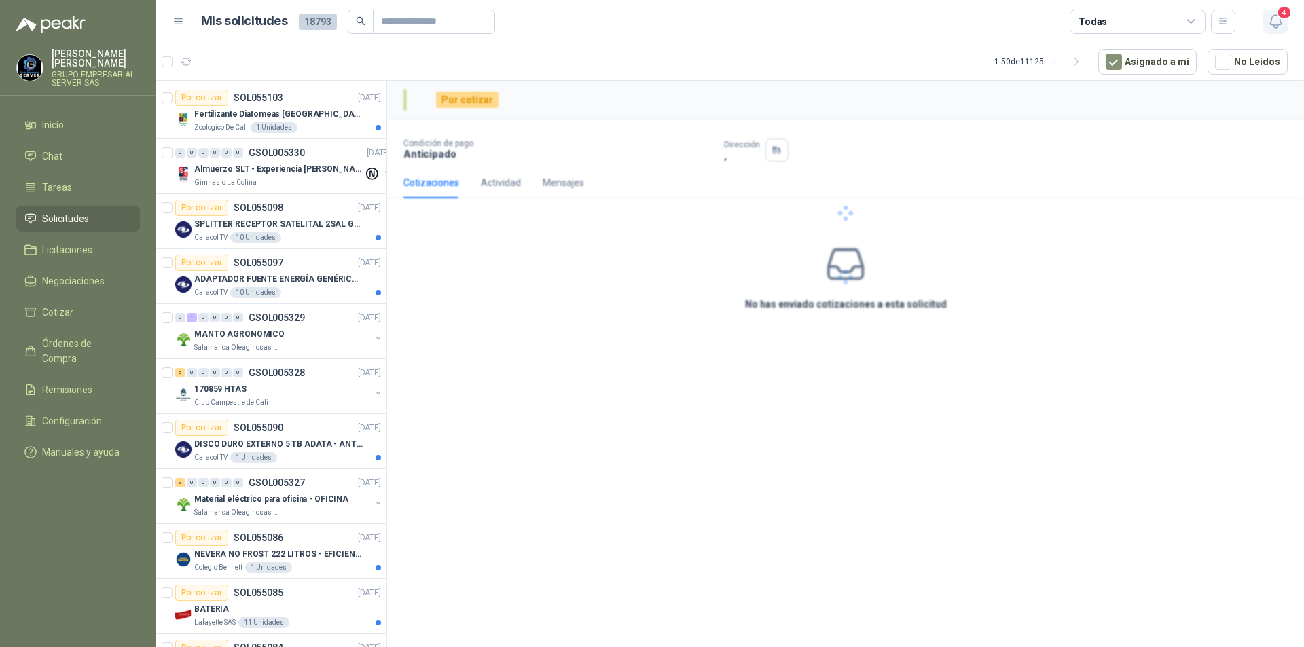
click at [1273, 19] on icon "button" at bounding box center [1275, 21] width 17 height 17
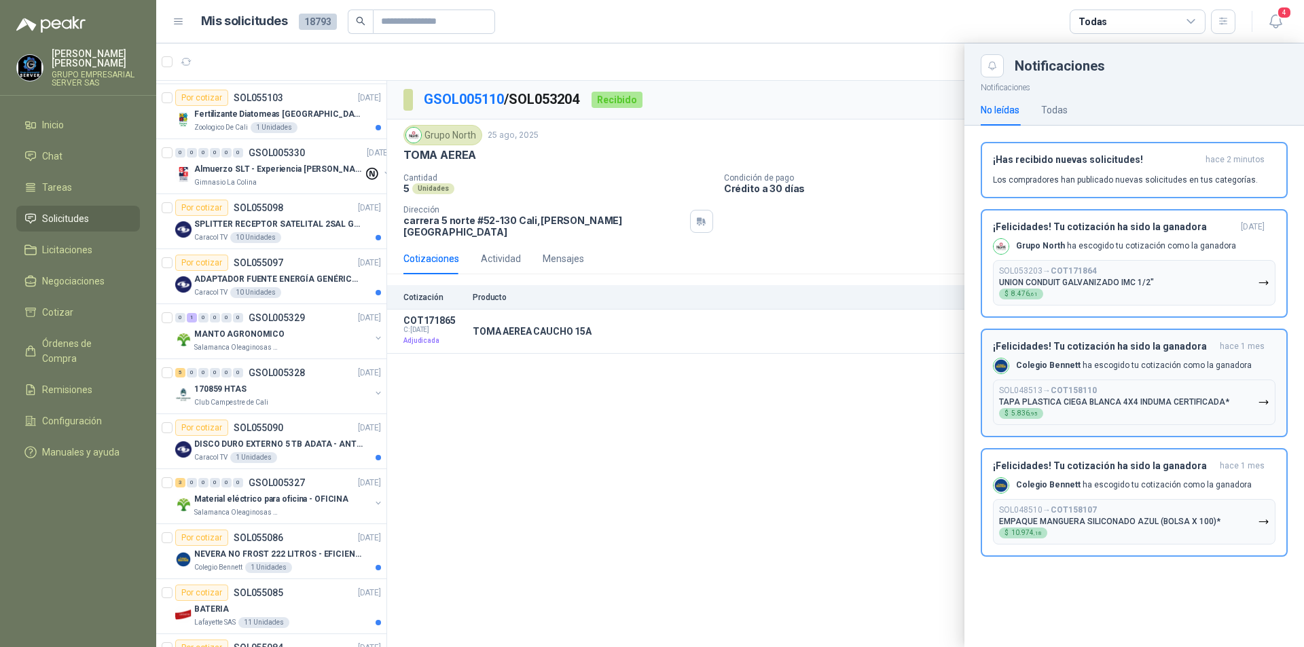
click at [1276, 282] on button "¡Felicidades! Tu cotización ha sido la ganadora [DATE] Grupo North ha escogido …" at bounding box center [1134, 263] width 307 height 109
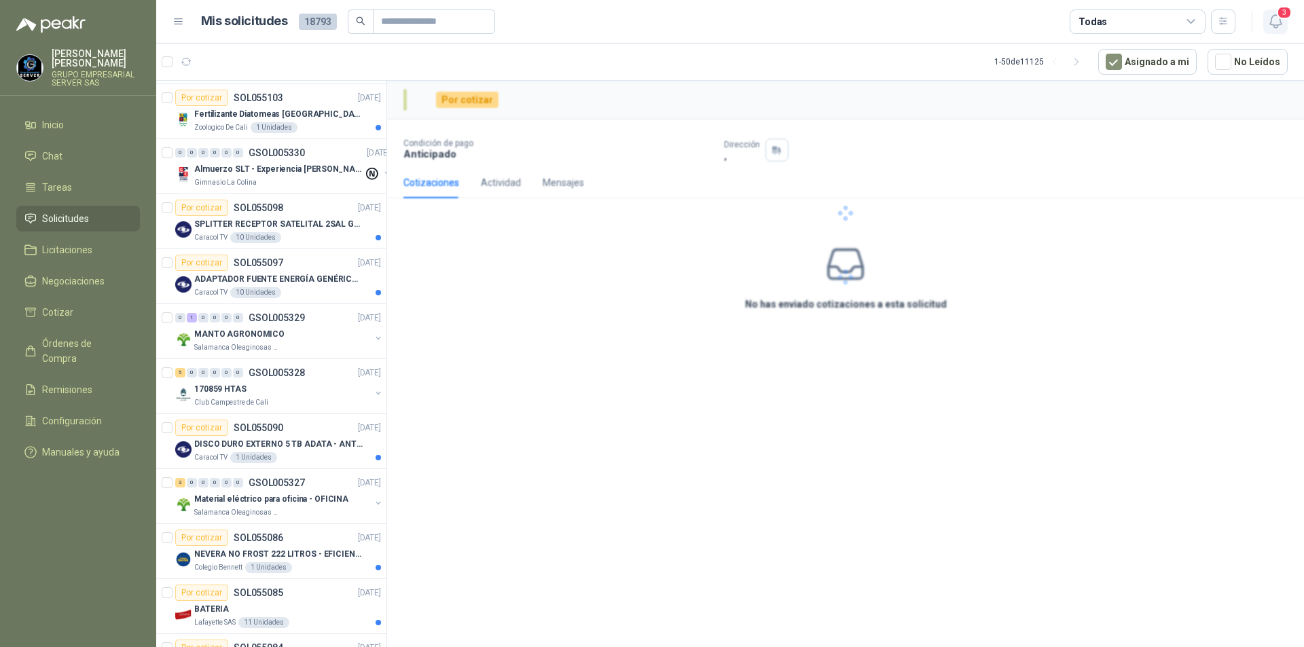
click at [1273, 24] on icon "button" at bounding box center [1275, 21] width 17 height 17
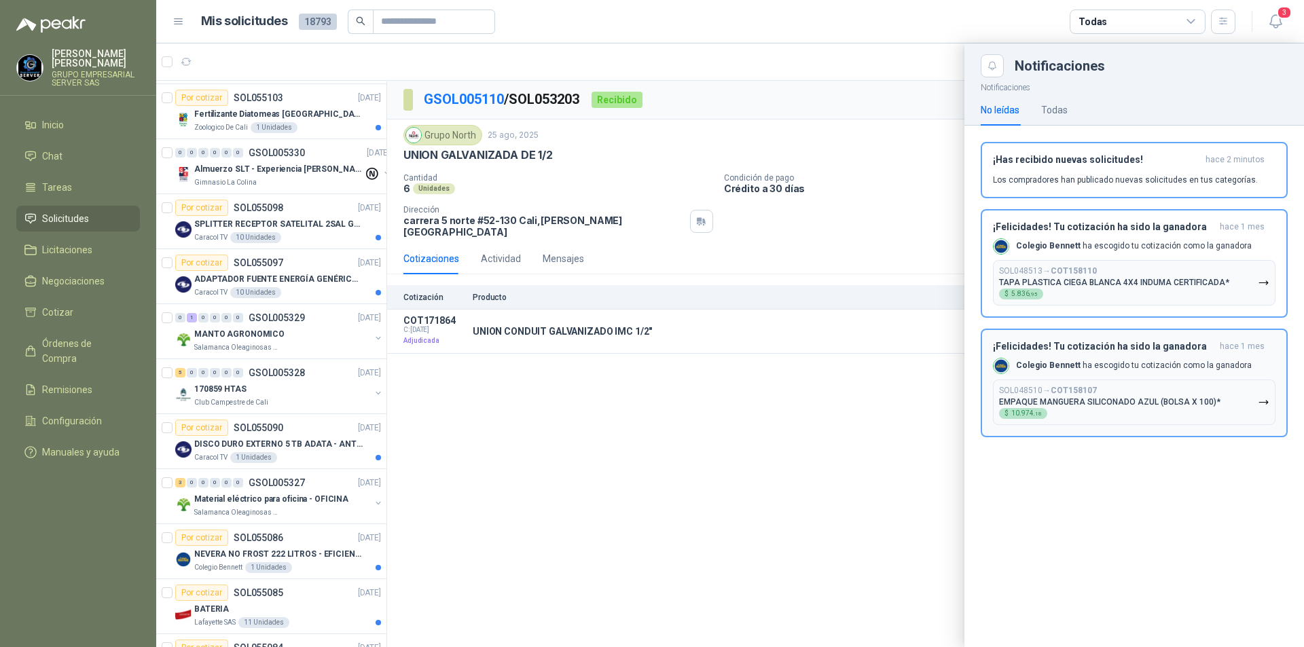
drag, startPoint x: 1253, startPoint y: 283, endPoint x: 1260, endPoint y: 284, distance: 6.8
click at [1255, 284] on button "SOL048513 → COT158110 TAPA PLASTICA CIEGA BLANCA 4X4 INDUMA CERTIFICADA* $ 5.83…" at bounding box center [1134, 282] width 282 height 45
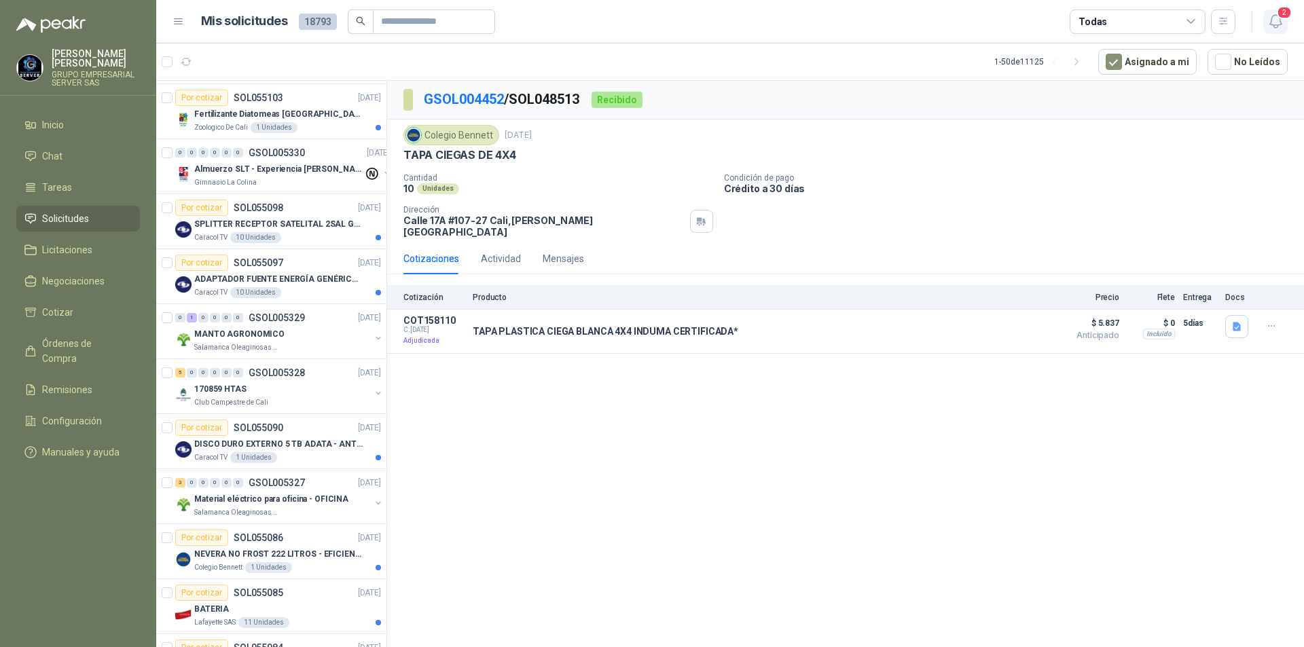
click at [1277, 24] on icon "button" at bounding box center [1275, 21] width 17 height 17
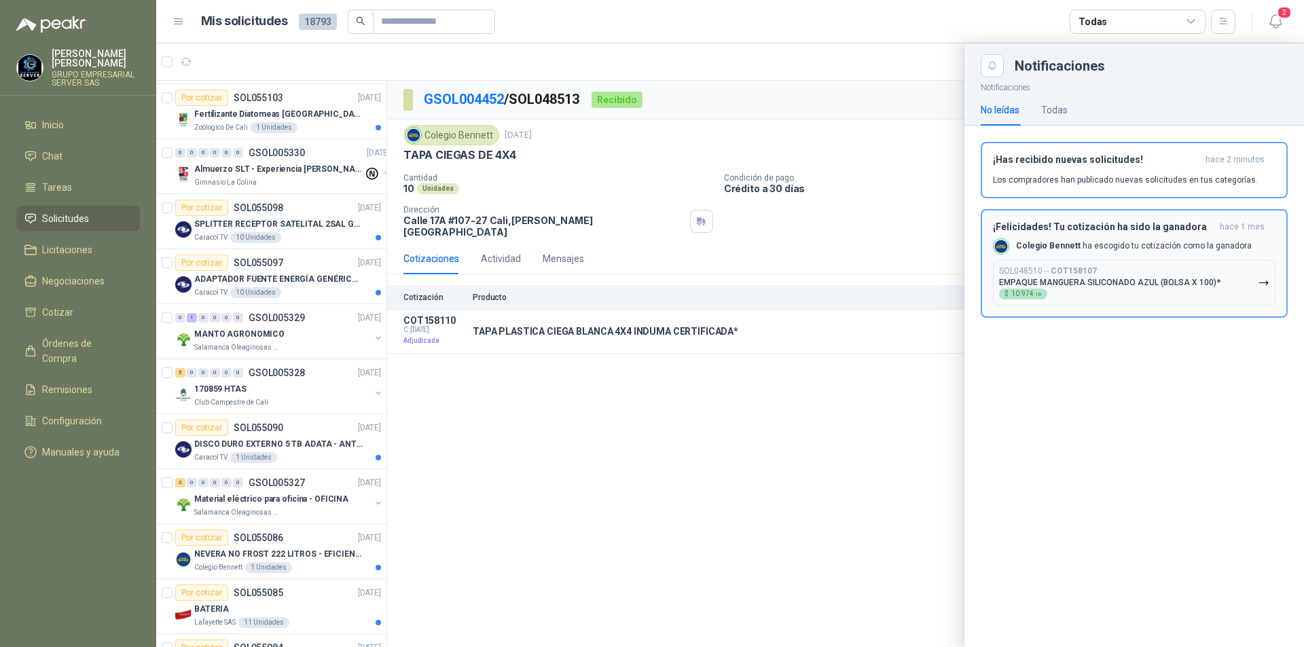
click at [1267, 288] on icon "button" at bounding box center [1264, 283] width 12 height 12
